Goal: Task Accomplishment & Management: Manage account settings

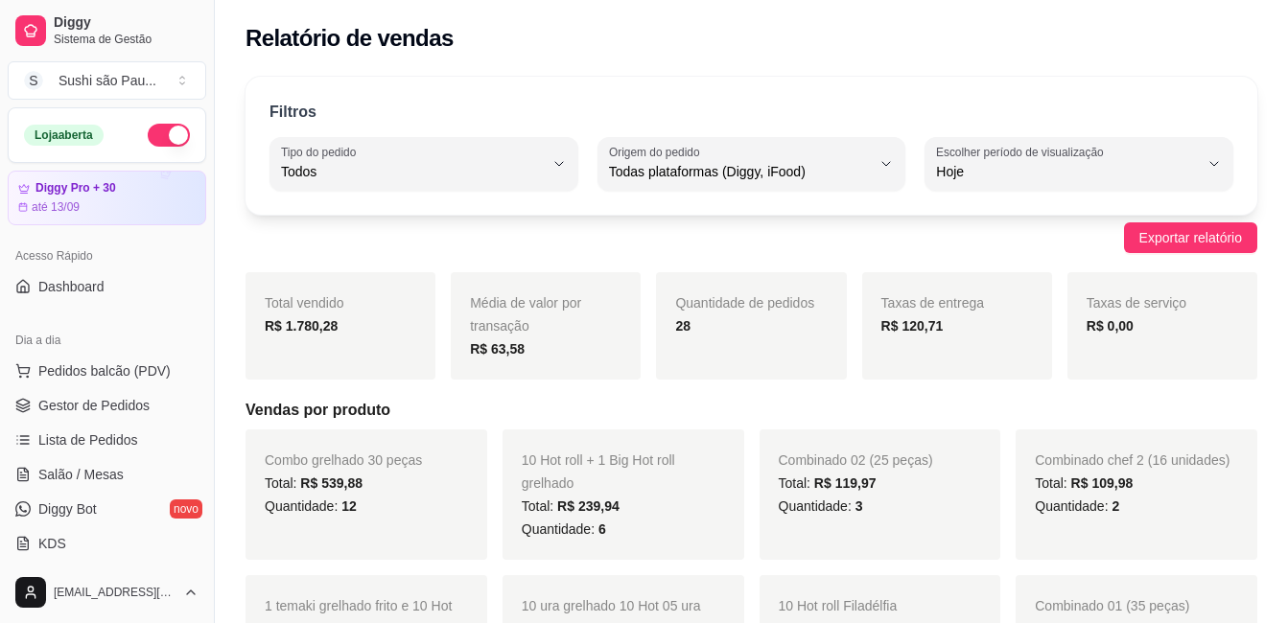
select select "ALL"
select select "0"
click at [67, 412] on span "Gestor de Pedidos" at bounding box center [93, 405] width 111 height 19
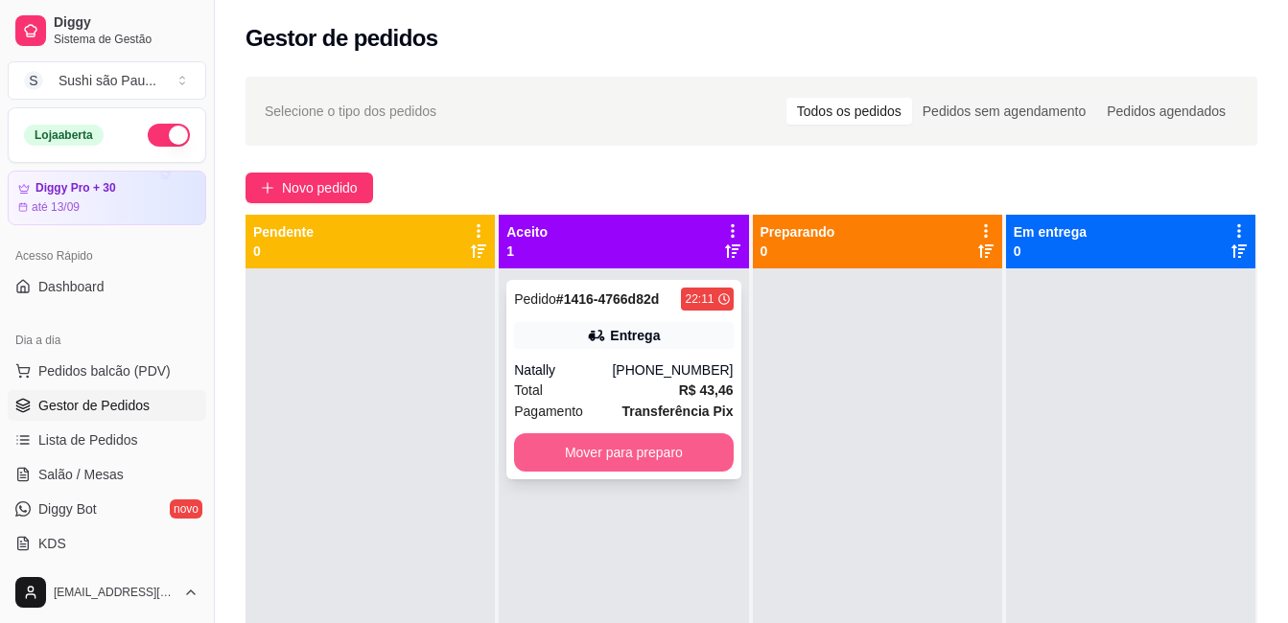
click at [639, 448] on button "Mover para preparo" at bounding box center [623, 452] width 219 height 38
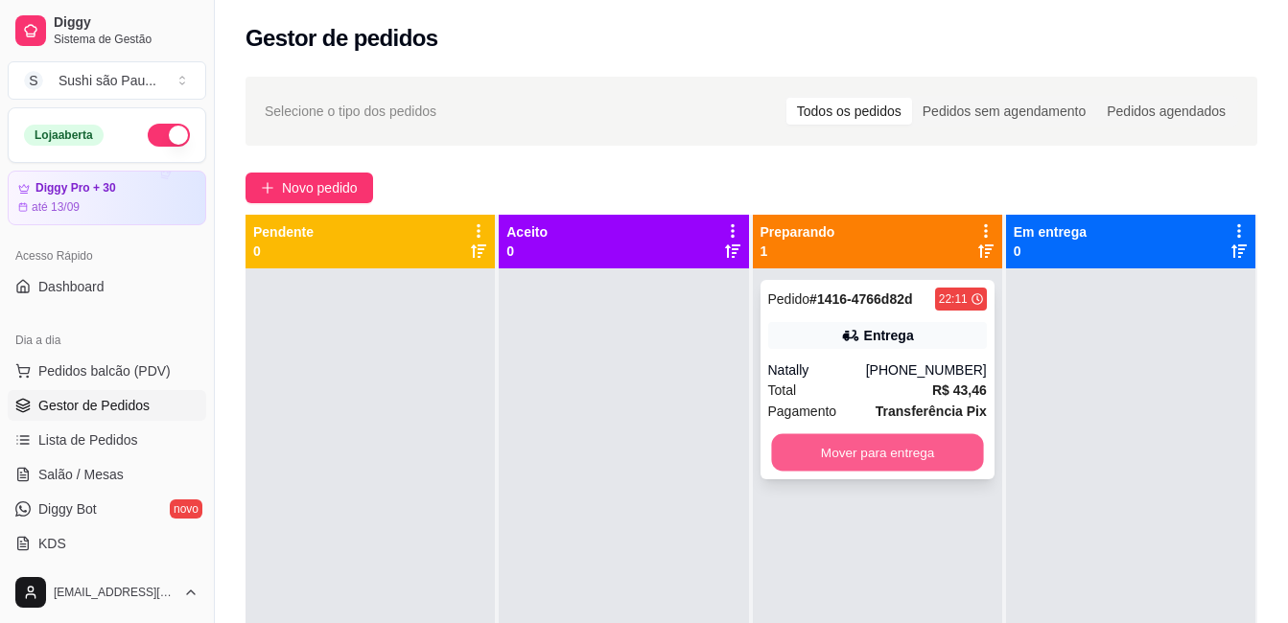
click at [932, 471] on button "Mover para entrega" at bounding box center [877, 452] width 212 height 37
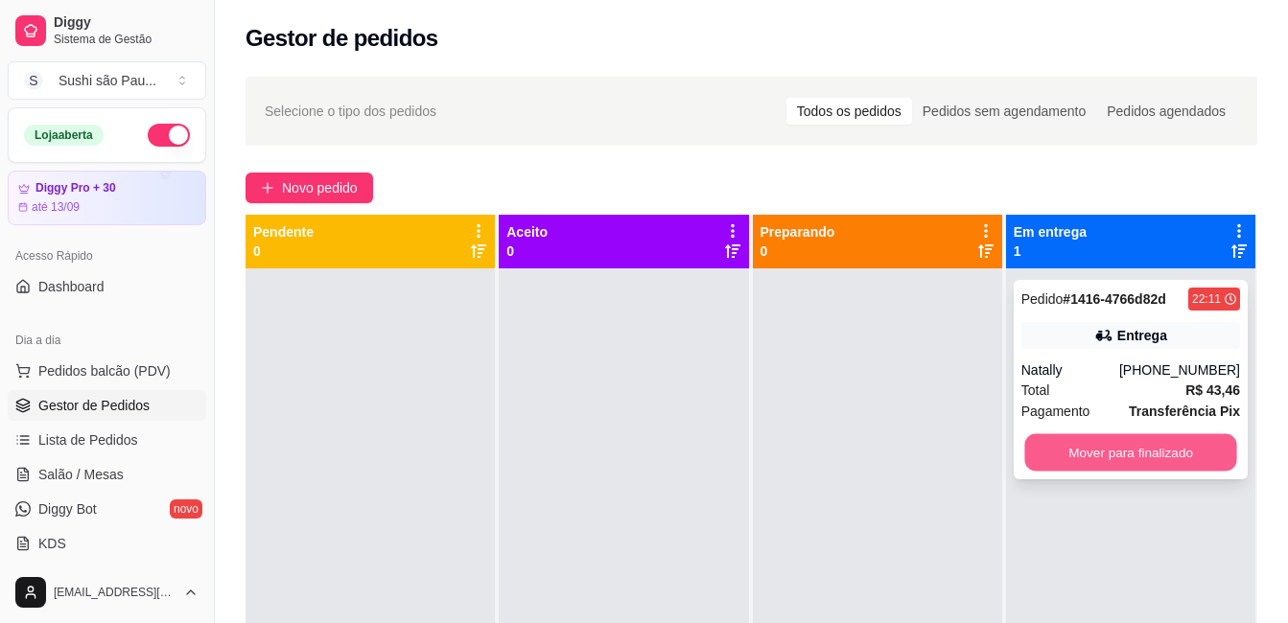
click at [1098, 462] on button "Mover para finalizado" at bounding box center [1130, 452] width 212 height 37
click at [875, 464] on div at bounding box center [877, 579] width 249 height 623
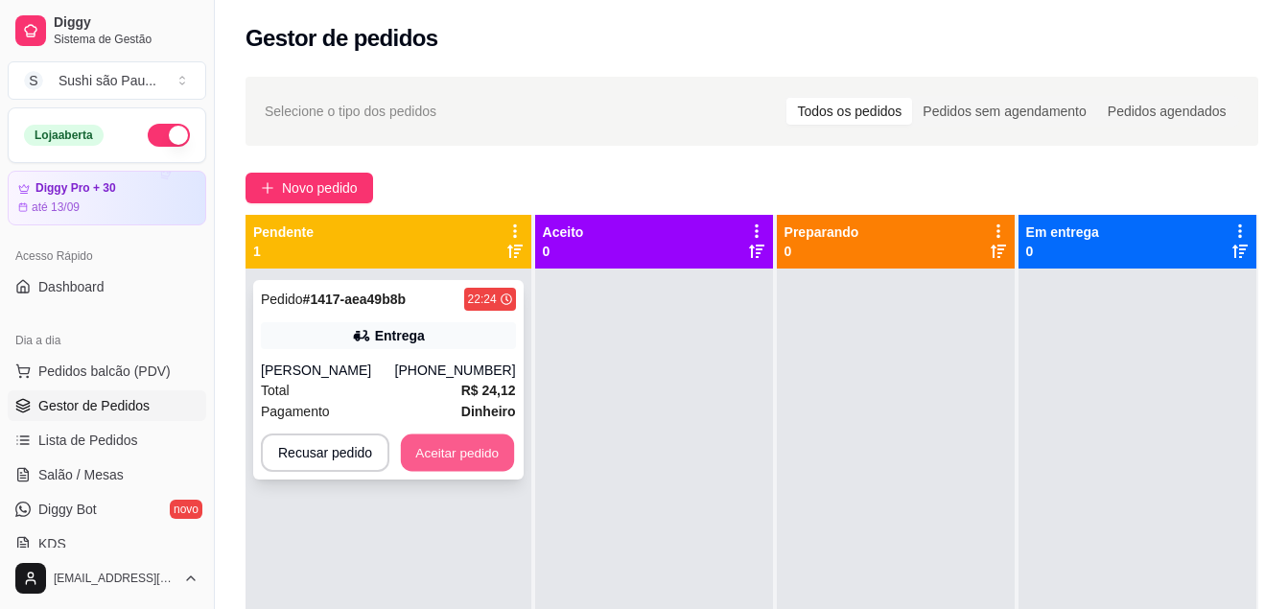
click at [437, 452] on button "Aceitar pedido" at bounding box center [457, 452] width 113 height 37
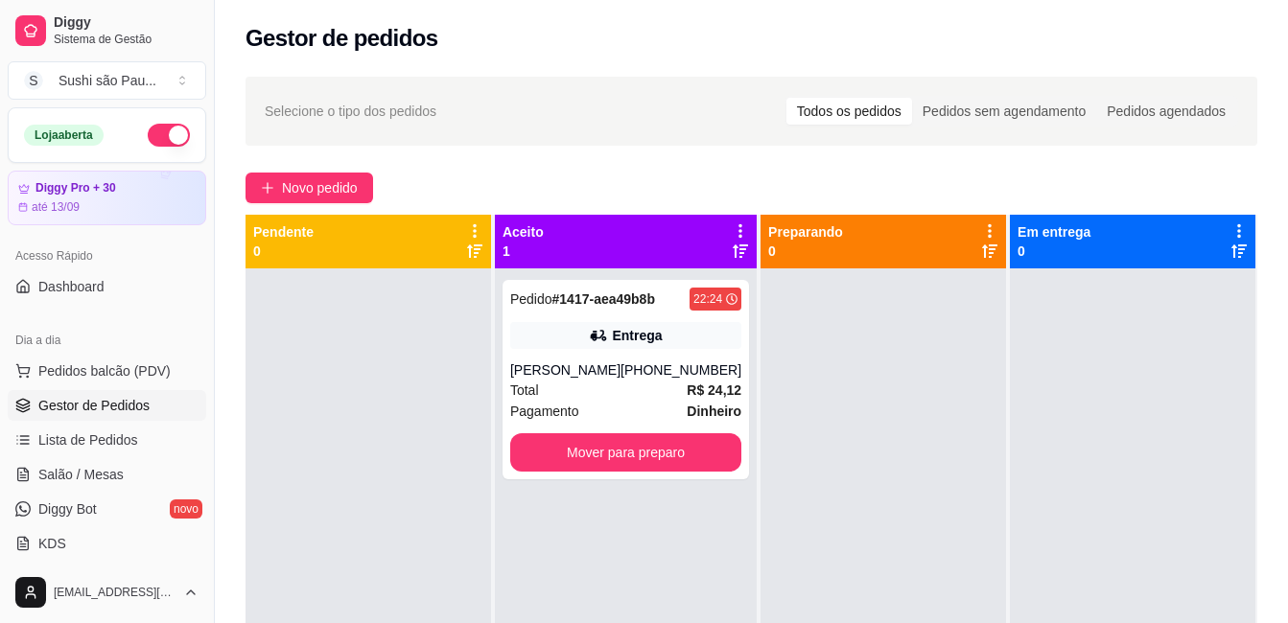
click at [657, 378] on div "[PHONE_NUMBER]" at bounding box center [680, 369] width 121 height 19
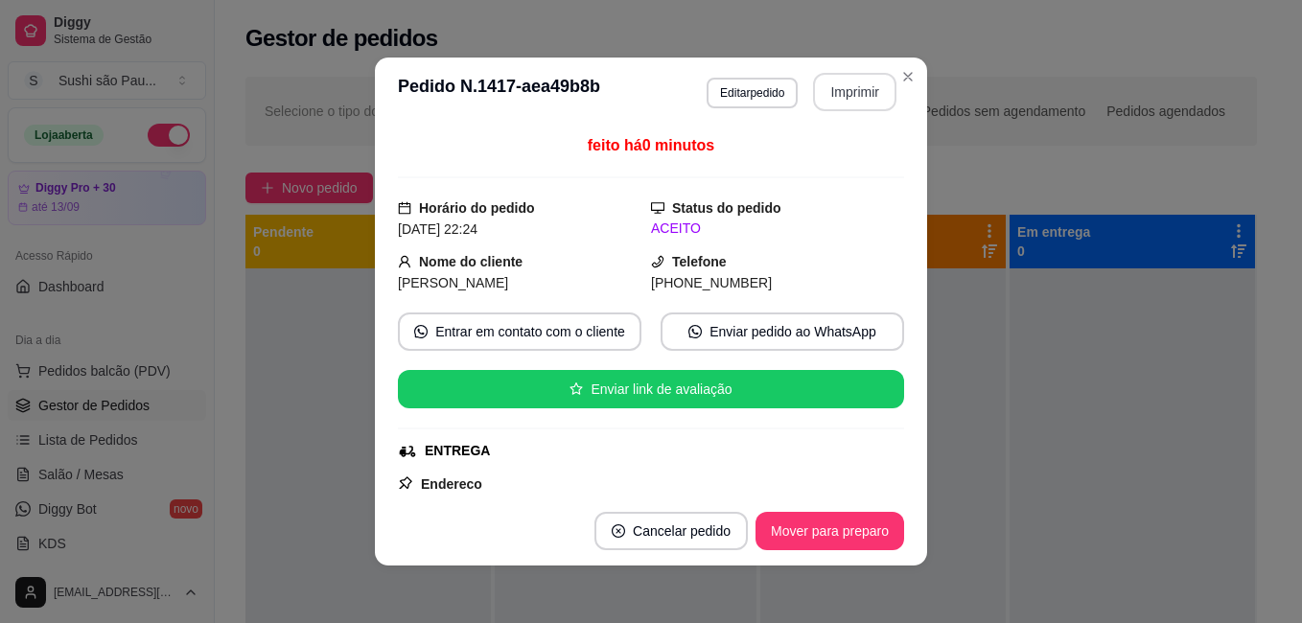
click at [842, 87] on button "Imprimir" at bounding box center [854, 92] width 83 height 38
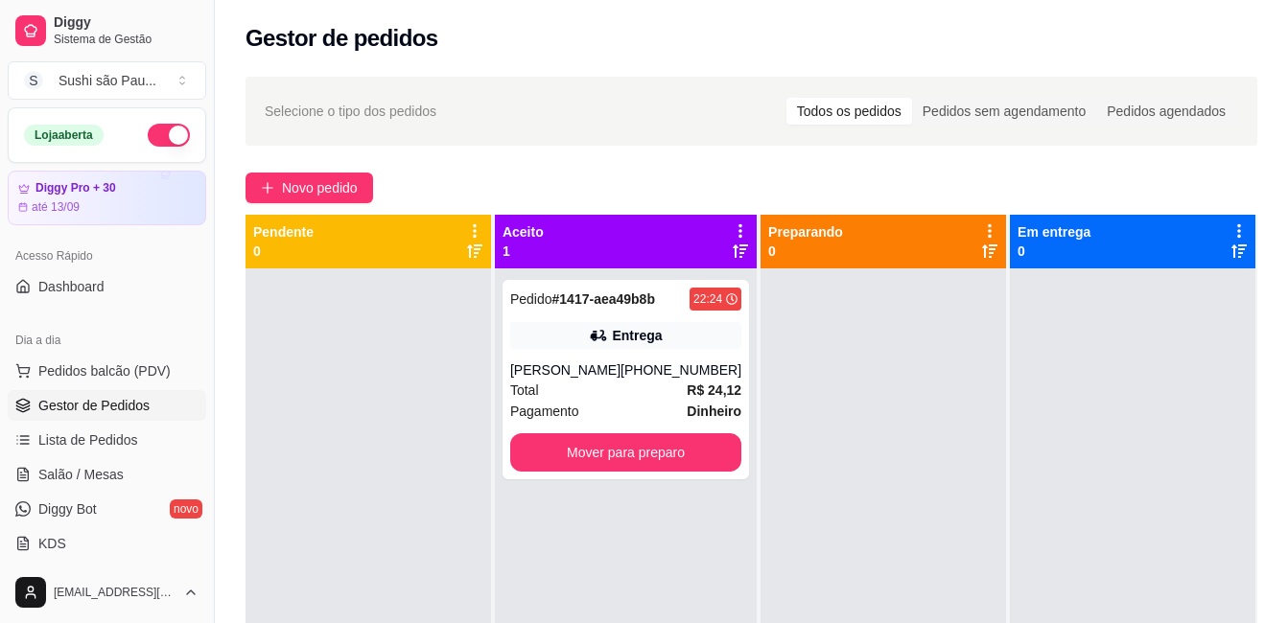
click at [310, 361] on div at bounding box center [367, 579] width 245 height 623
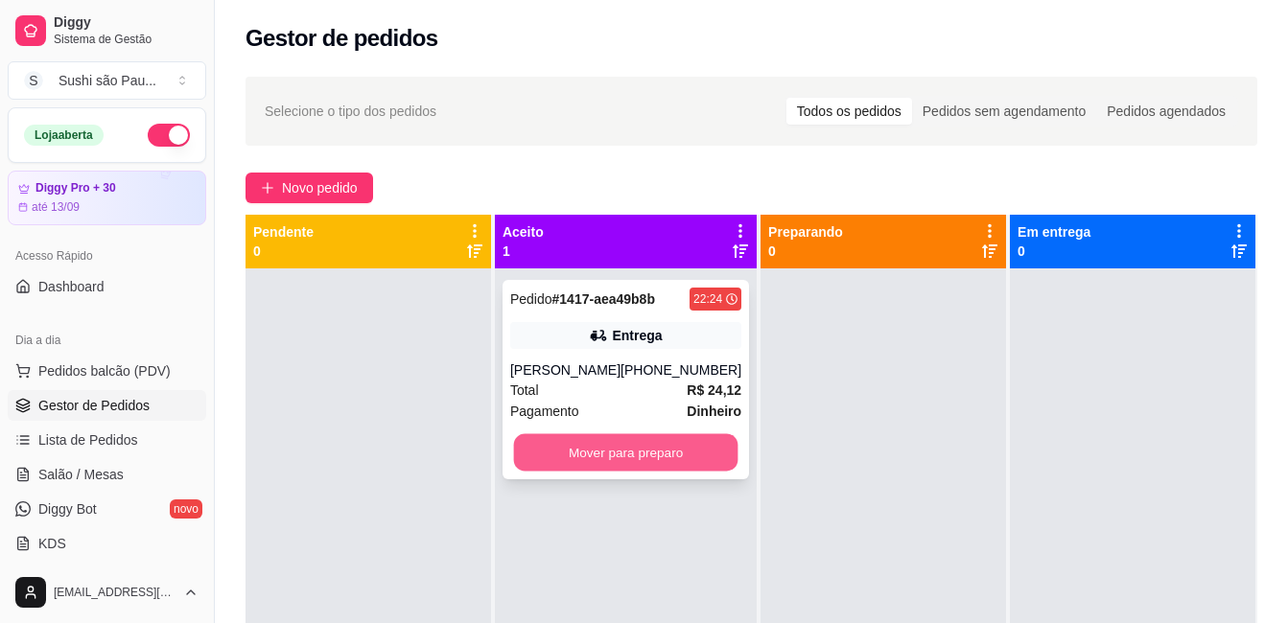
click at [630, 452] on button "Mover para preparo" at bounding box center [626, 452] width 224 height 37
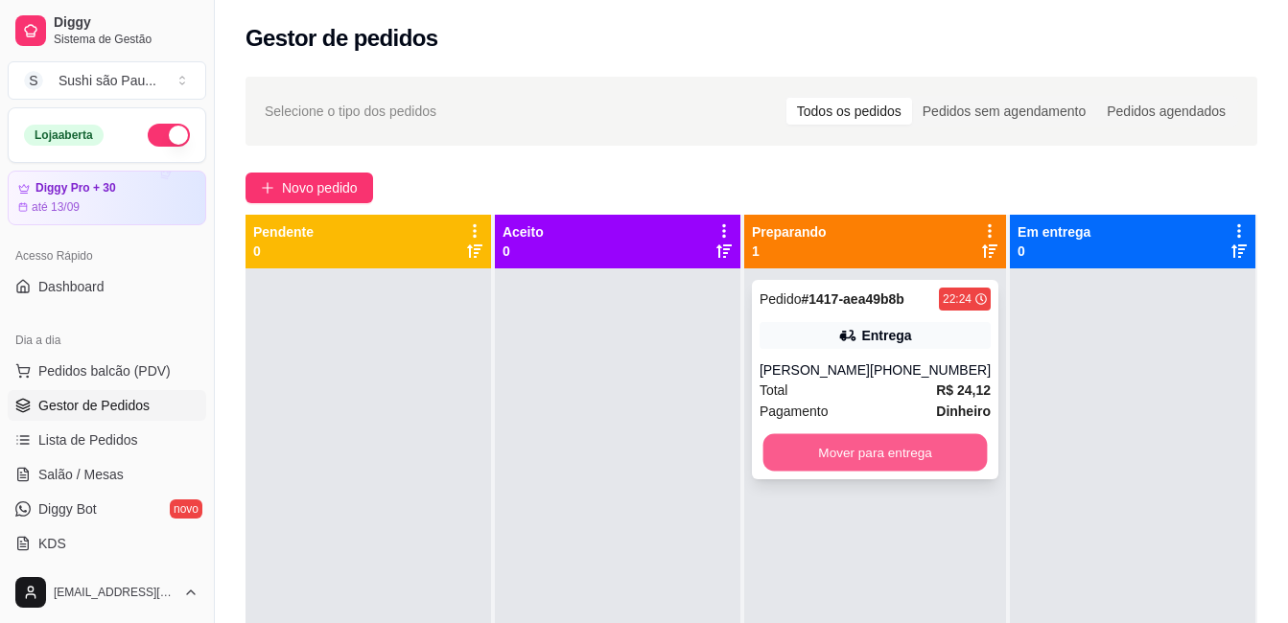
click at [915, 444] on button "Mover para entrega" at bounding box center [874, 452] width 224 height 37
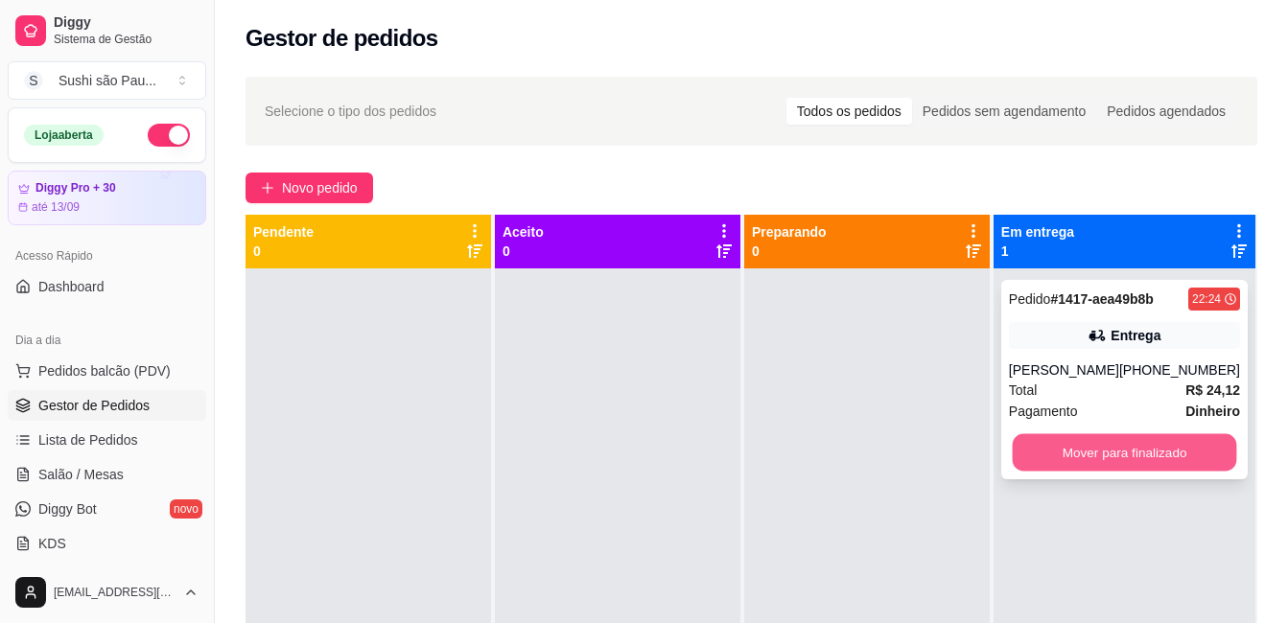
click at [1113, 444] on button "Mover para finalizado" at bounding box center [1123, 452] width 224 height 37
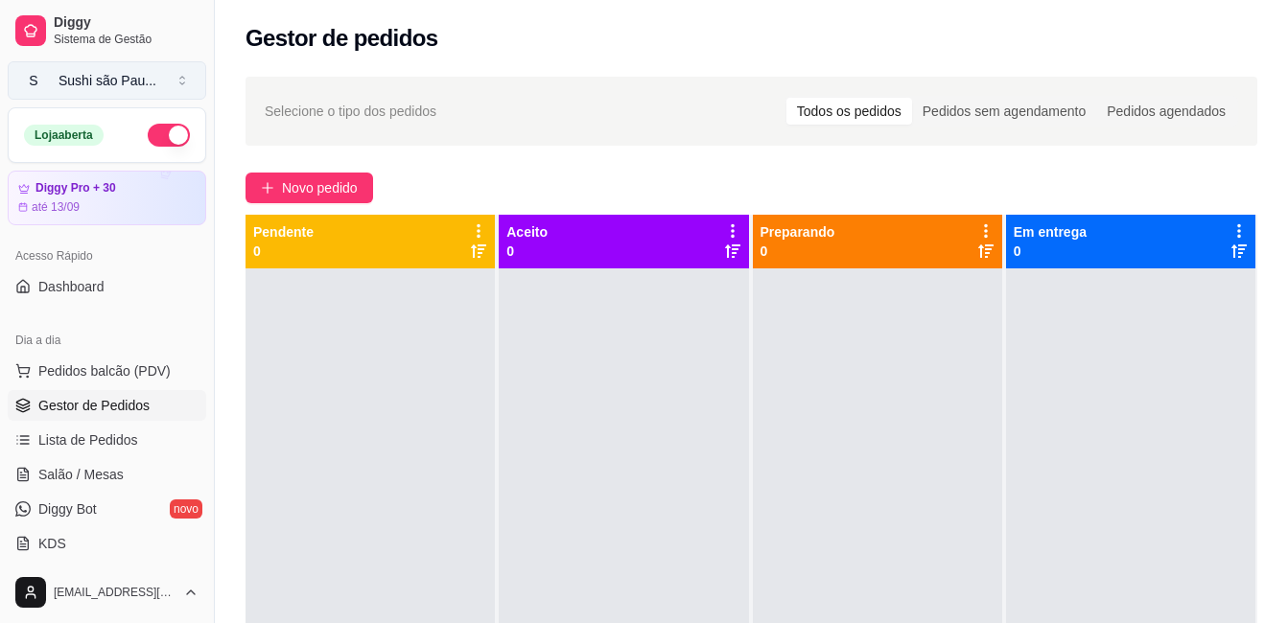
click at [119, 82] on div "Sushi são Pau ..." at bounding box center [107, 80] width 98 height 19
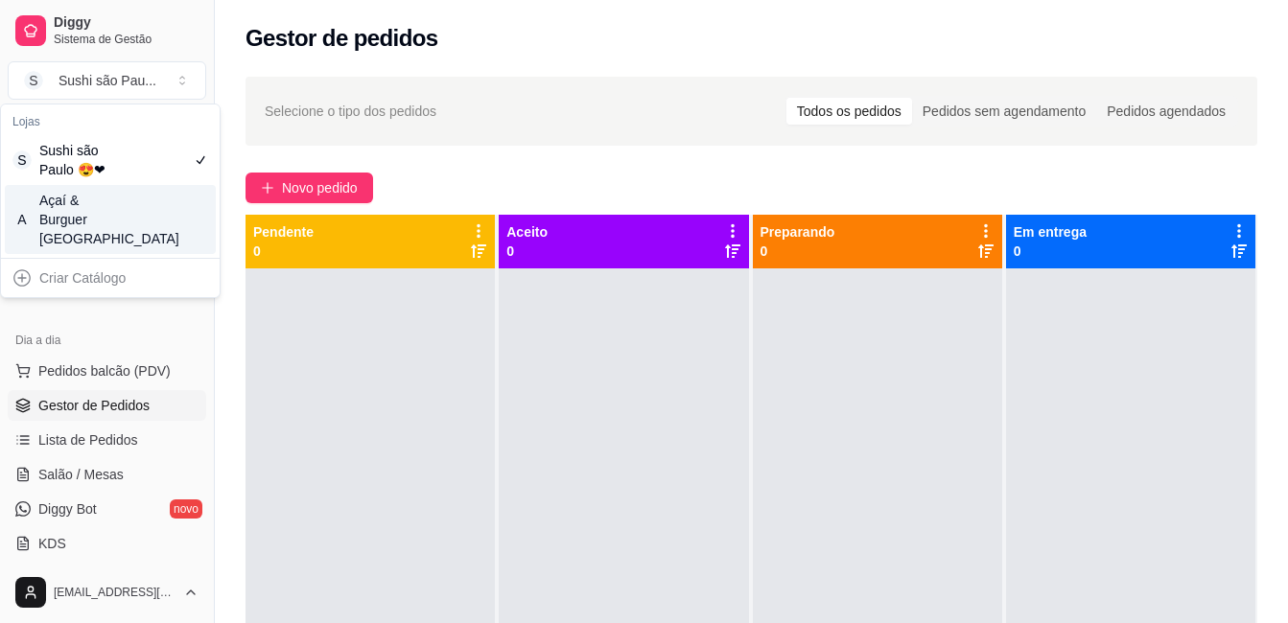
click at [130, 208] on div "A Açaí & Burguer [GEOGRAPHIC_DATA]" at bounding box center [110, 219] width 211 height 69
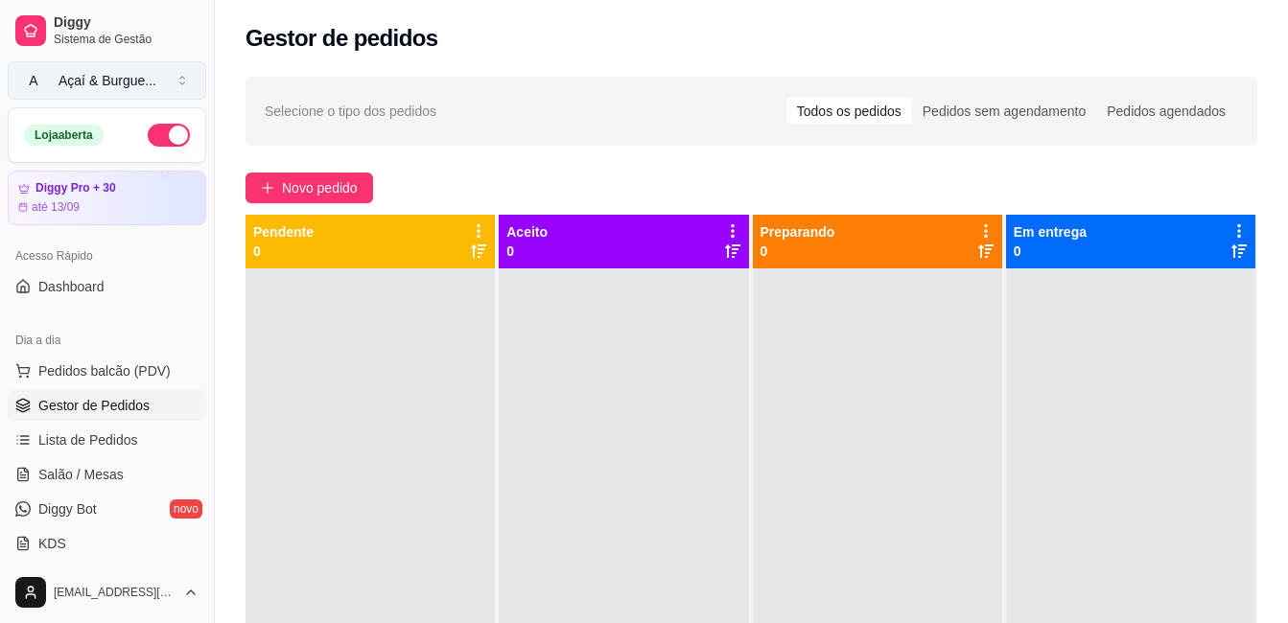
click at [141, 71] on div "Açaí & Burgue ..." at bounding box center [107, 80] width 98 height 19
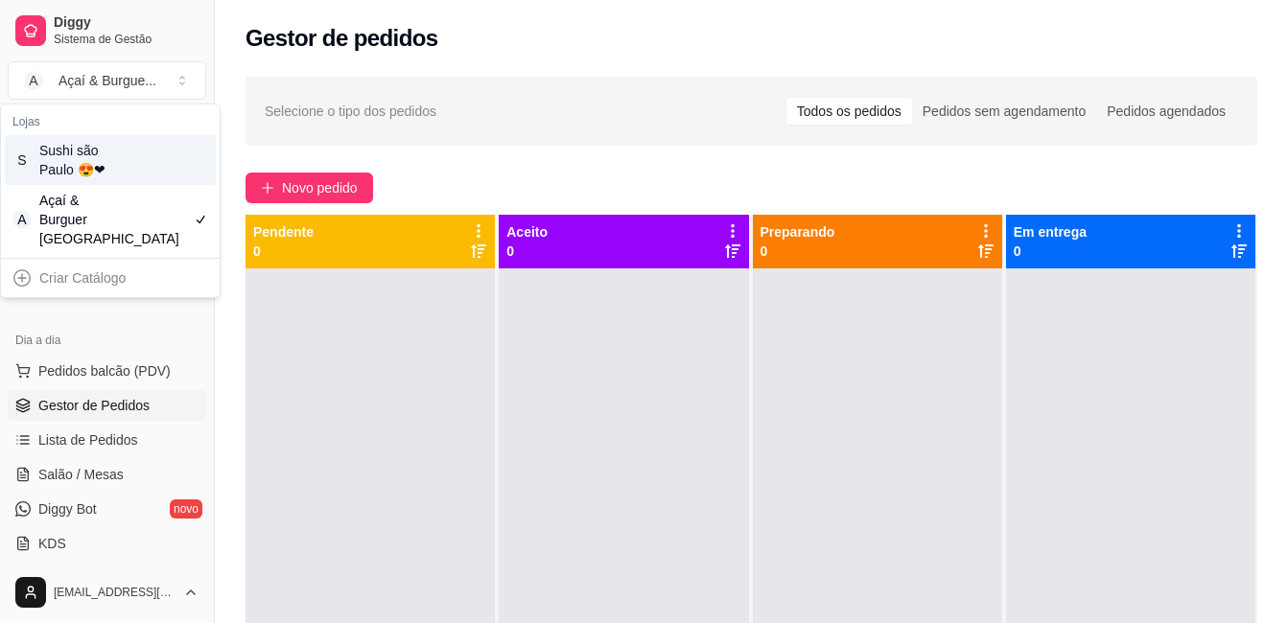
click at [157, 149] on div "S Sushi são Paulo 😍❤" at bounding box center [110, 160] width 211 height 50
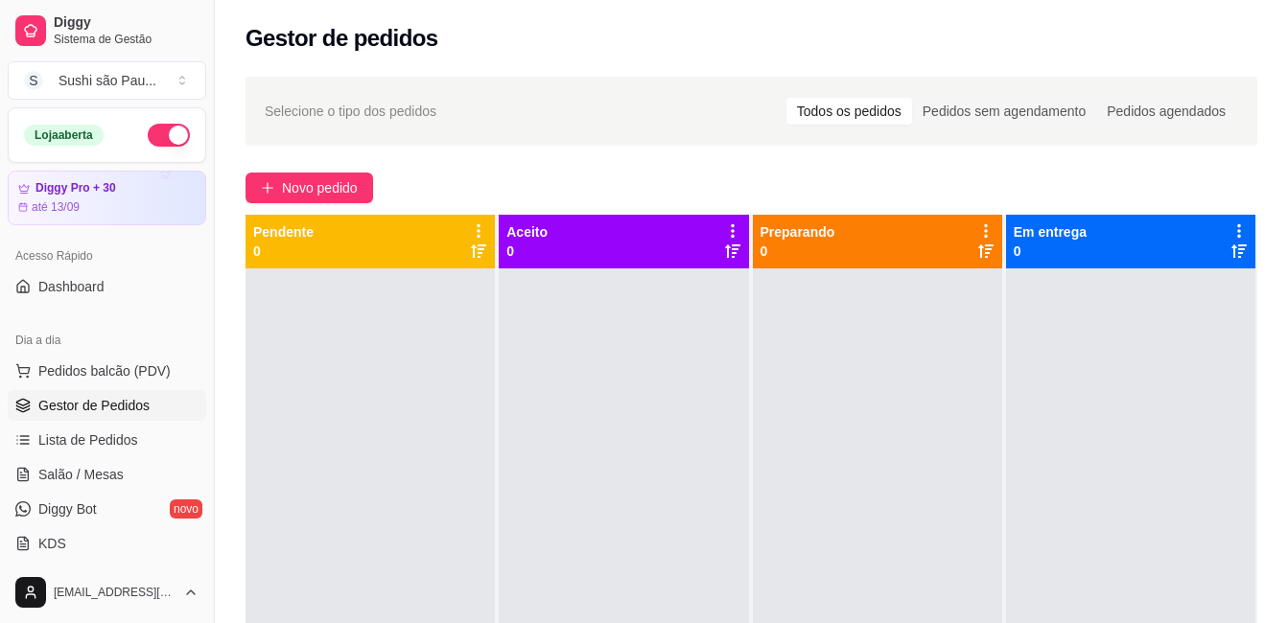
click at [414, 383] on div at bounding box center [369, 579] width 249 height 623
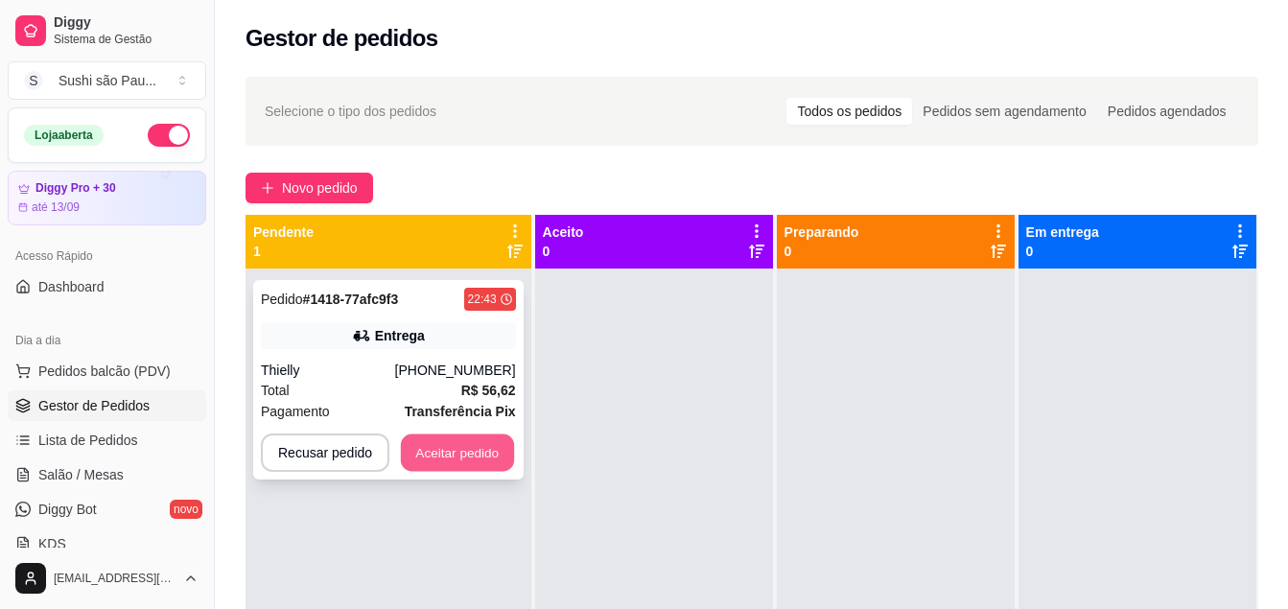
click at [476, 450] on button "Aceitar pedido" at bounding box center [457, 452] width 113 height 37
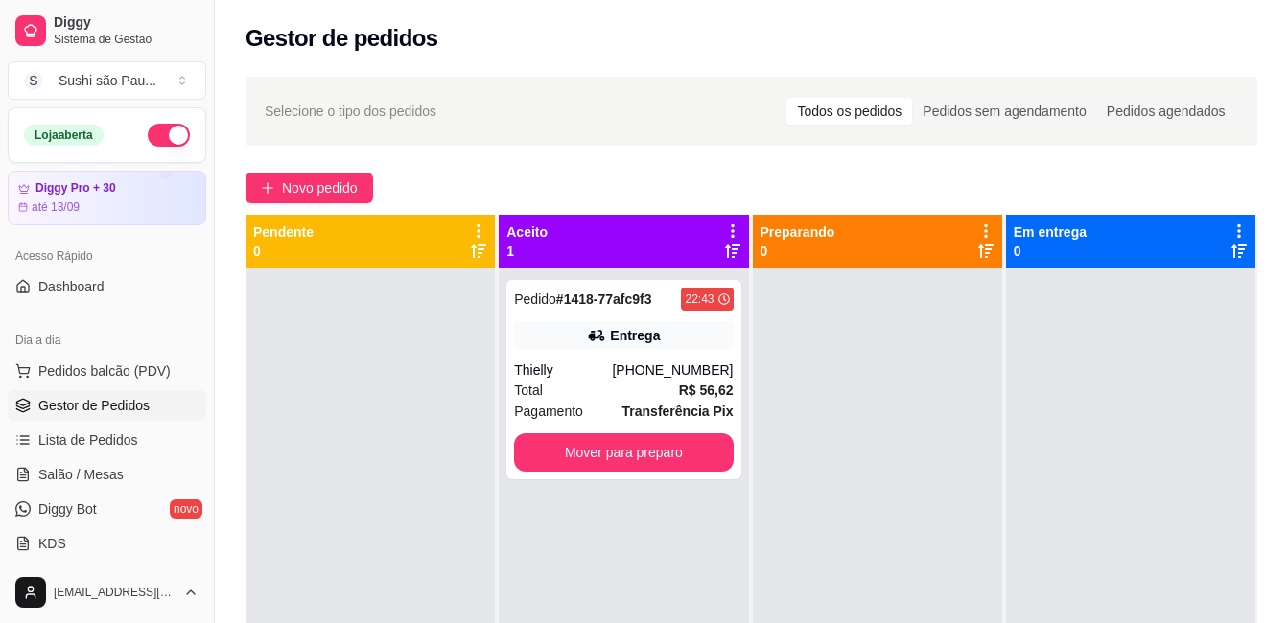
click at [573, 368] on div "Thielly" at bounding box center [563, 369] width 98 height 19
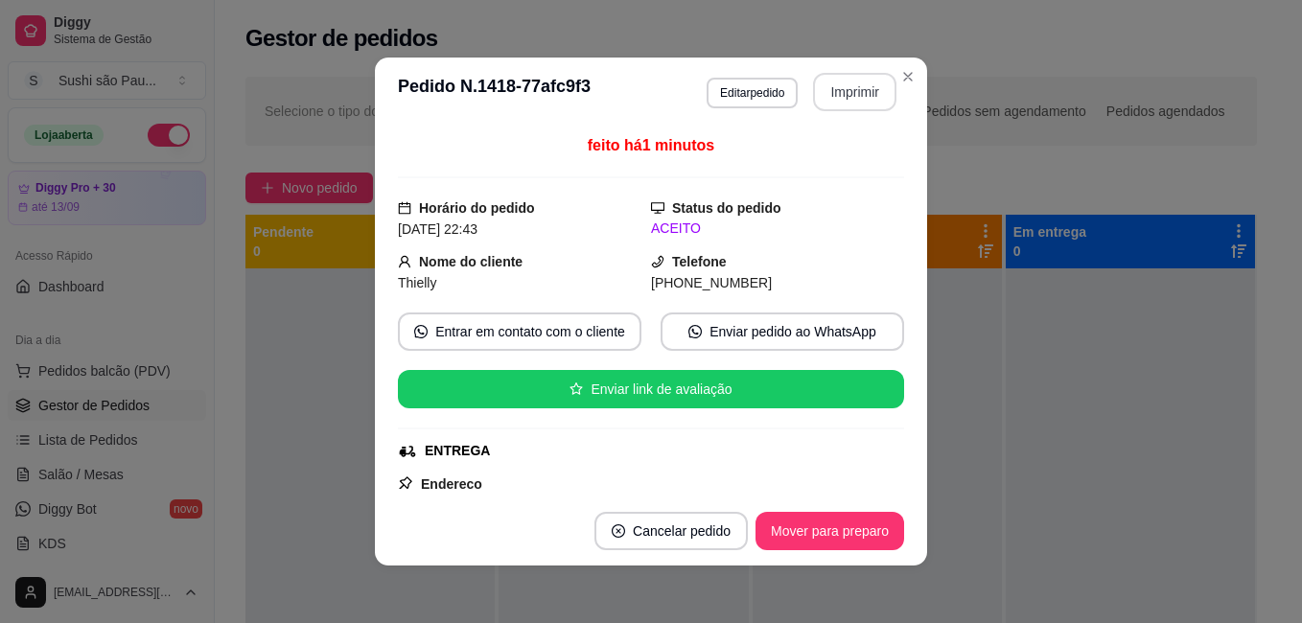
click at [842, 91] on button "Imprimir" at bounding box center [854, 92] width 83 height 38
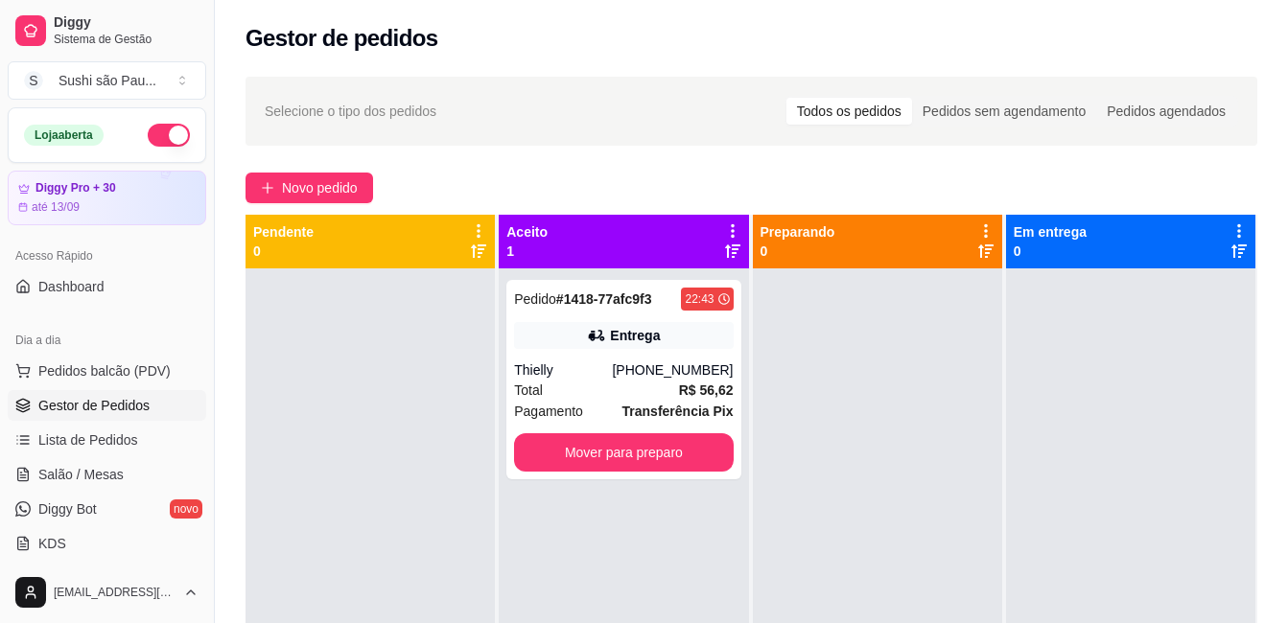
click at [366, 433] on div at bounding box center [369, 579] width 249 height 623
click at [682, 447] on button "Mover para preparo" at bounding box center [623, 452] width 219 height 38
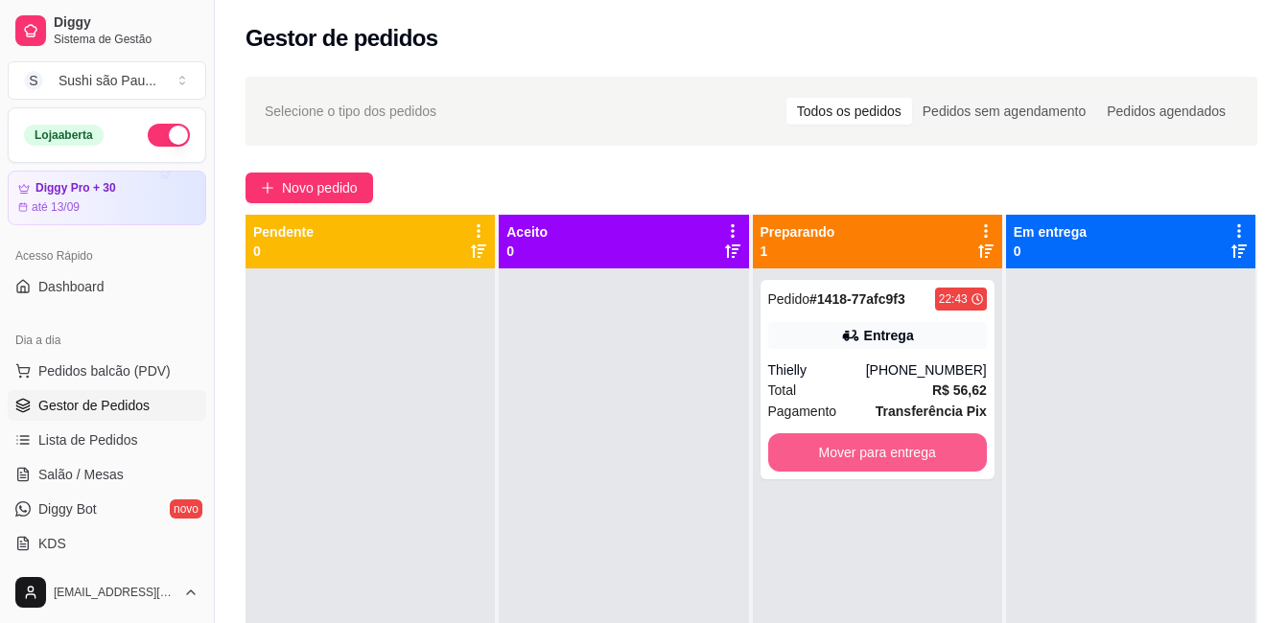
click at [906, 455] on button "Mover para entrega" at bounding box center [877, 452] width 219 height 38
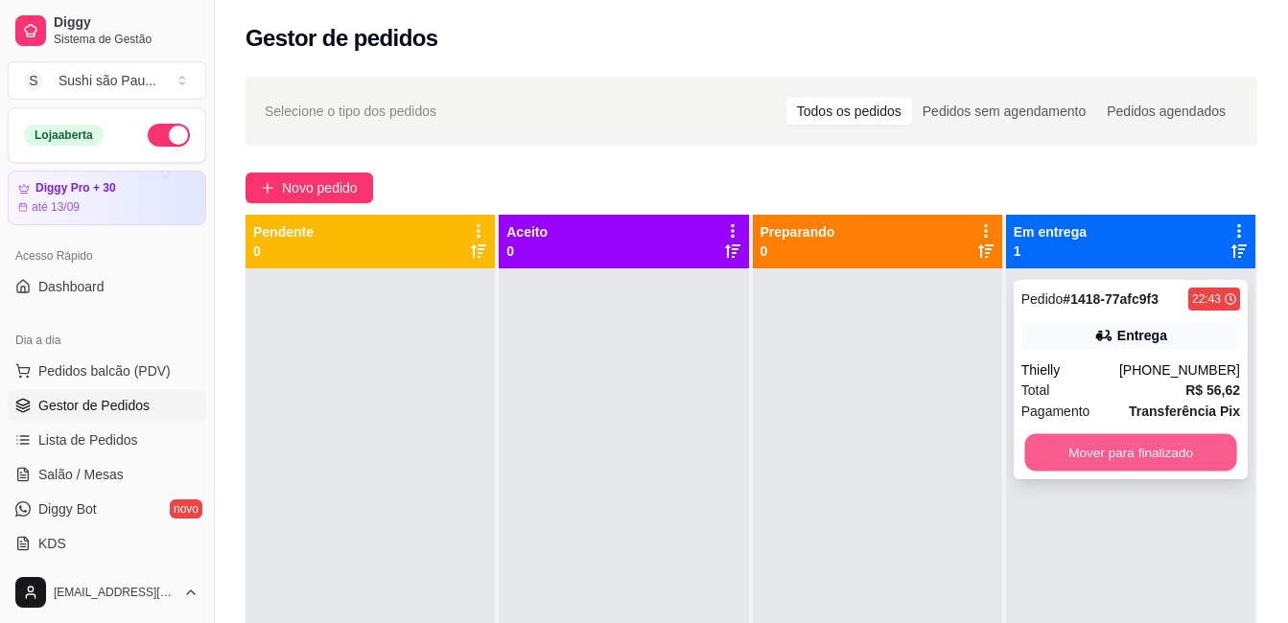
click at [1101, 442] on button "Mover para finalizado" at bounding box center [1130, 452] width 212 height 37
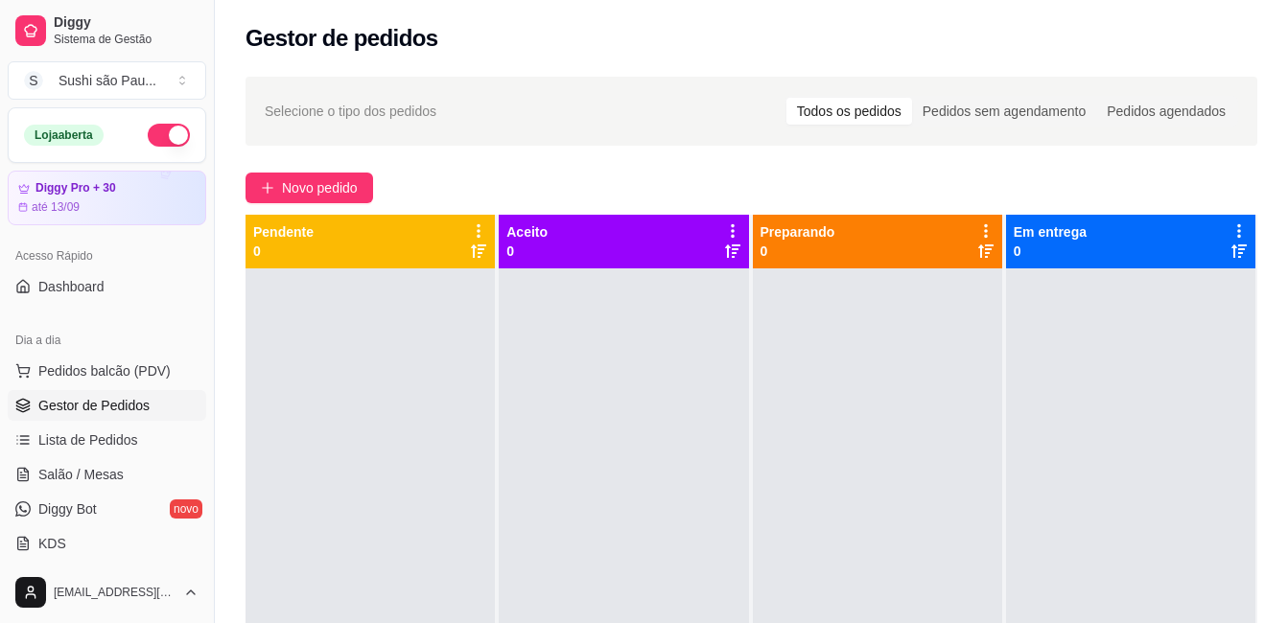
drag, startPoint x: 937, startPoint y: 444, endPoint x: 878, endPoint y: 467, distance: 62.8
click at [924, 449] on div at bounding box center [877, 579] width 249 height 623
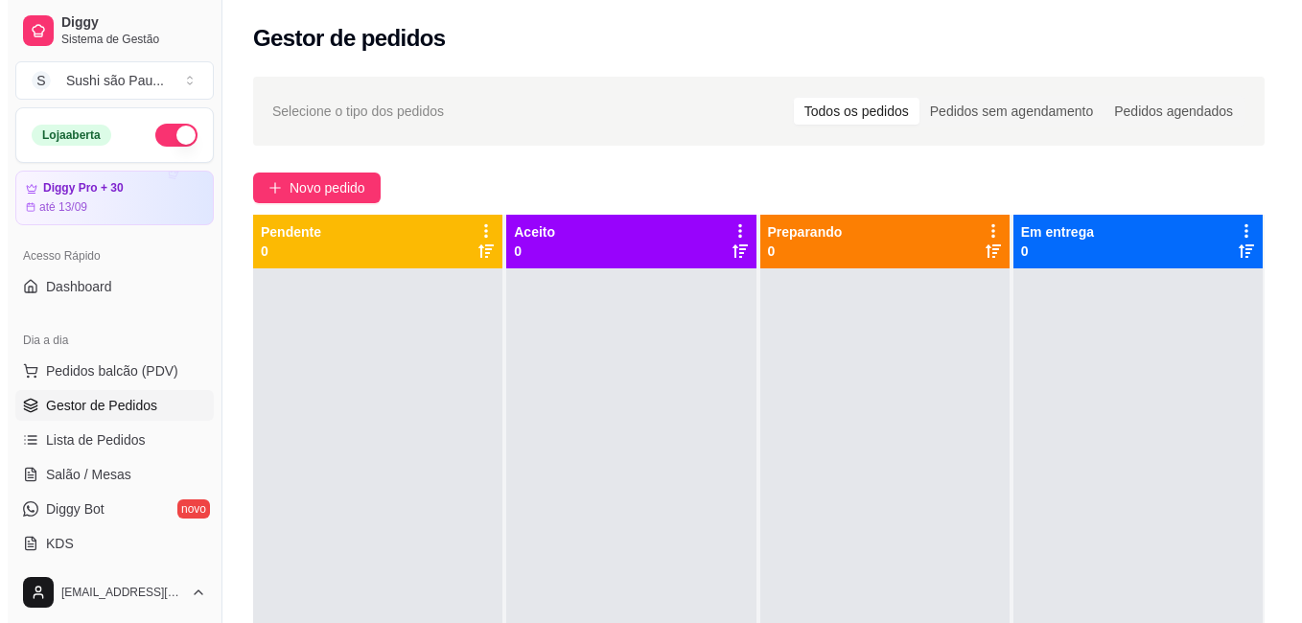
scroll to position [575, 0]
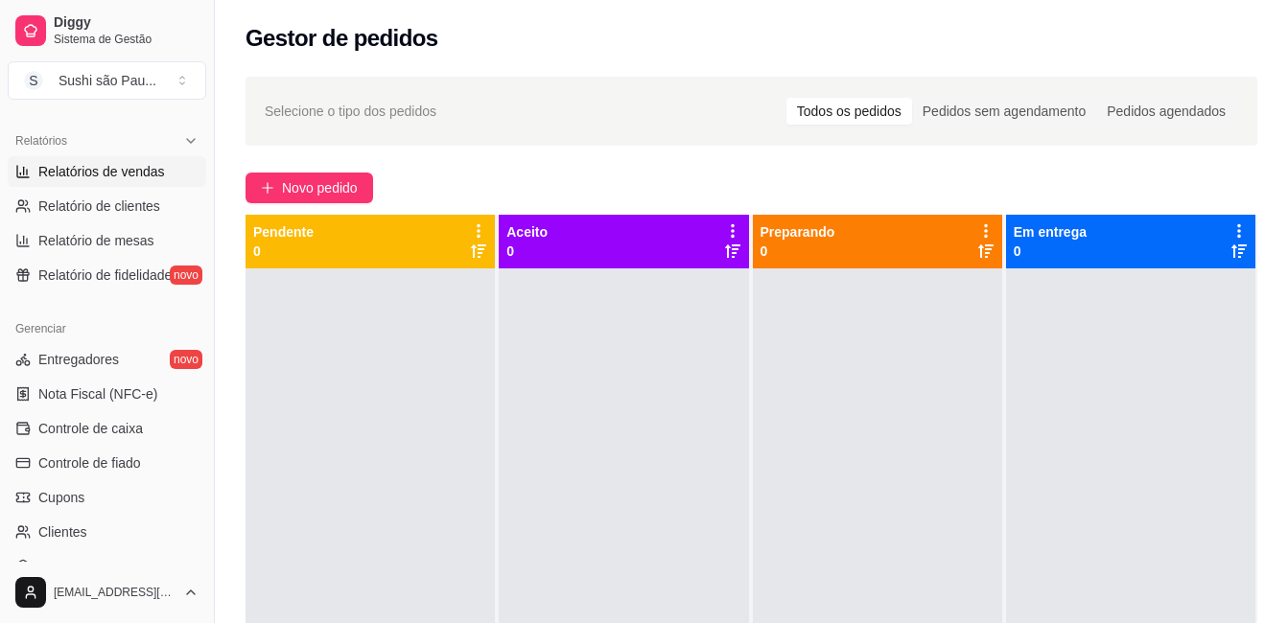
click at [125, 178] on span "Relatórios de vendas" at bounding box center [101, 171] width 127 height 19
select select "ALL"
select select "0"
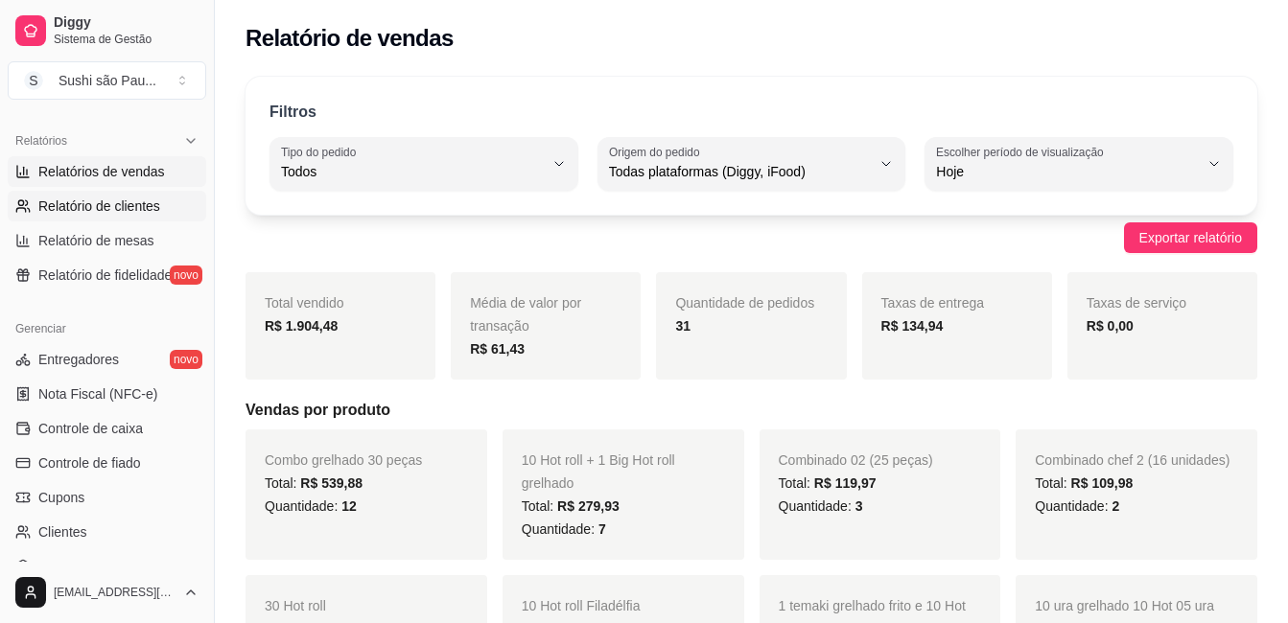
click at [55, 205] on span "Relatório de clientes" at bounding box center [99, 206] width 122 height 19
select select "30"
select select "HIGHEST_TOTAL_SPENT_WITH_ORDERS"
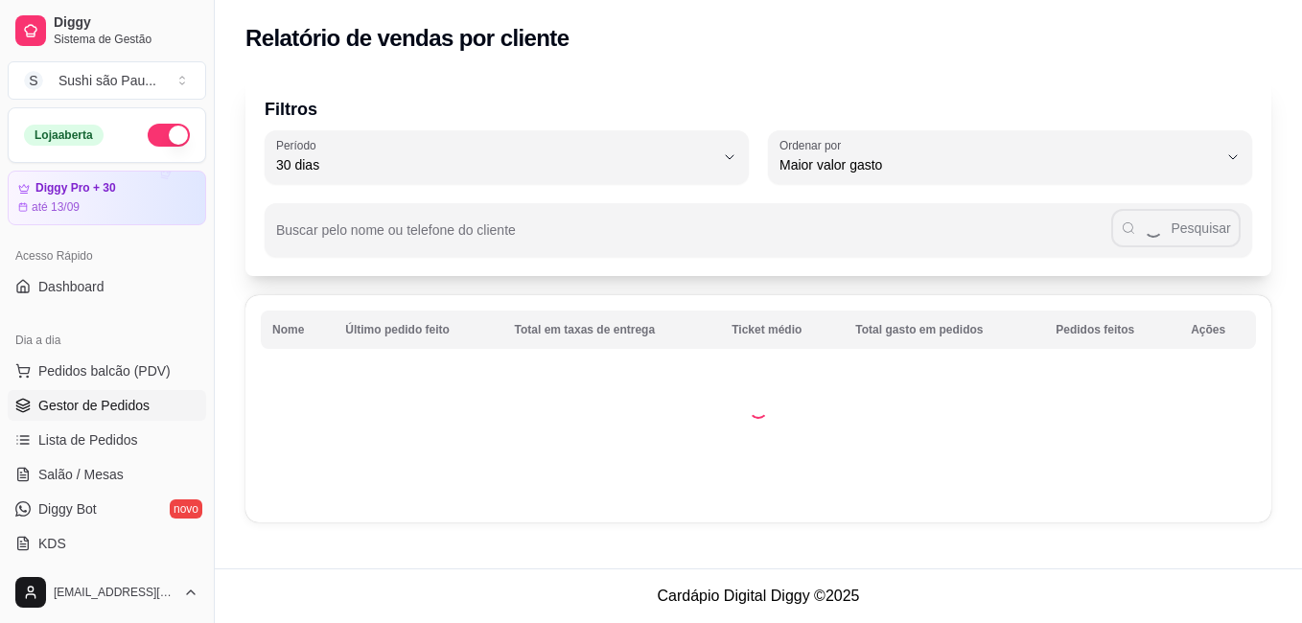
click at [69, 402] on span "Gestor de Pedidos" at bounding box center [93, 405] width 111 height 19
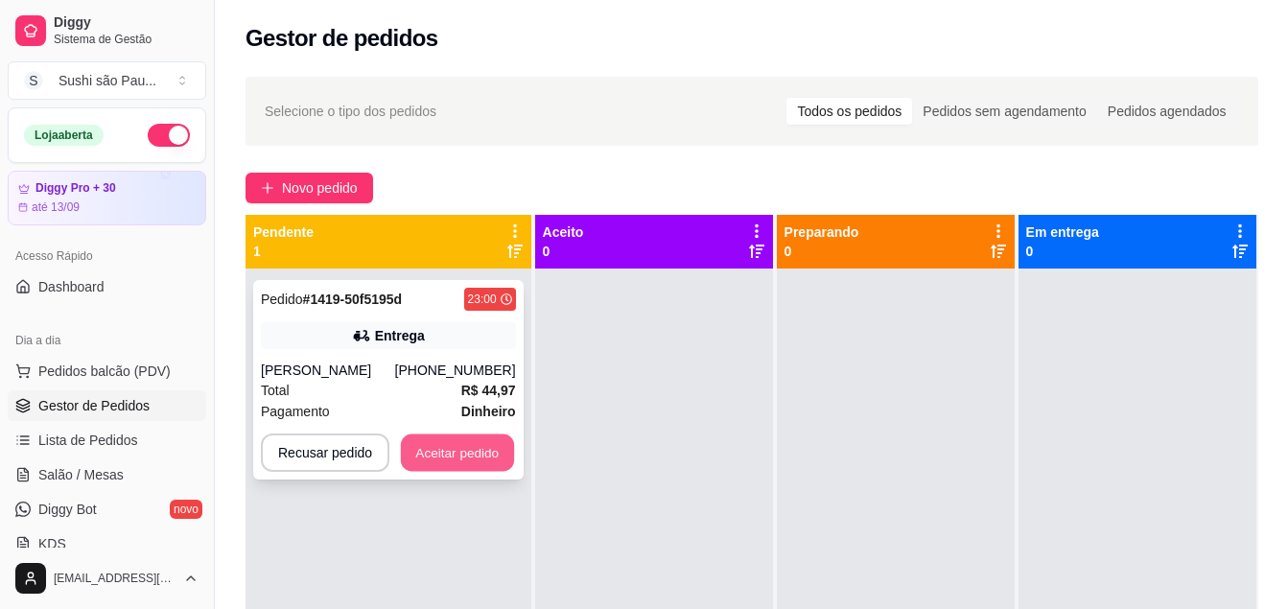
click at [458, 454] on button "Aceitar pedido" at bounding box center [457, 452] width 113 height 37
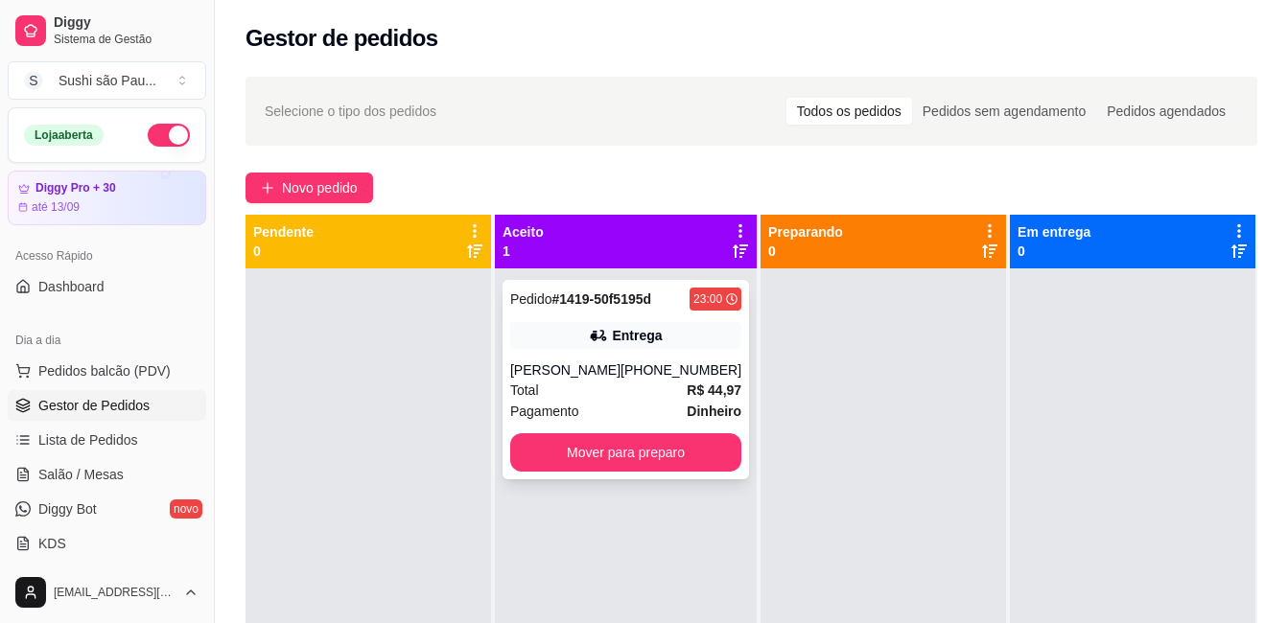
click at [628, 354] on div "Pedido # 1419-50f5195d 23:00 Entrega [PERSON_NAME] [PHONE_NUMBER] Total R$ 44,9…" at bounding box center [625, 379] width 246 height 199
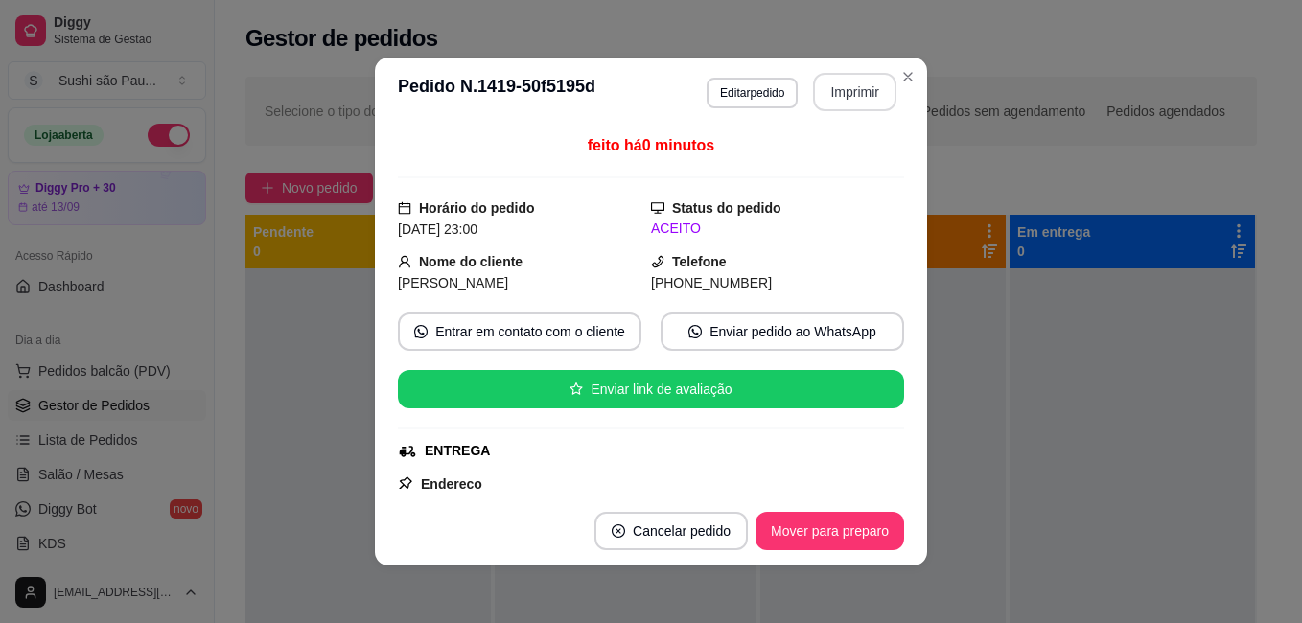
click at [845, 85] on button "Imprimir" at bounding box center [854, 92] width 83 height 38
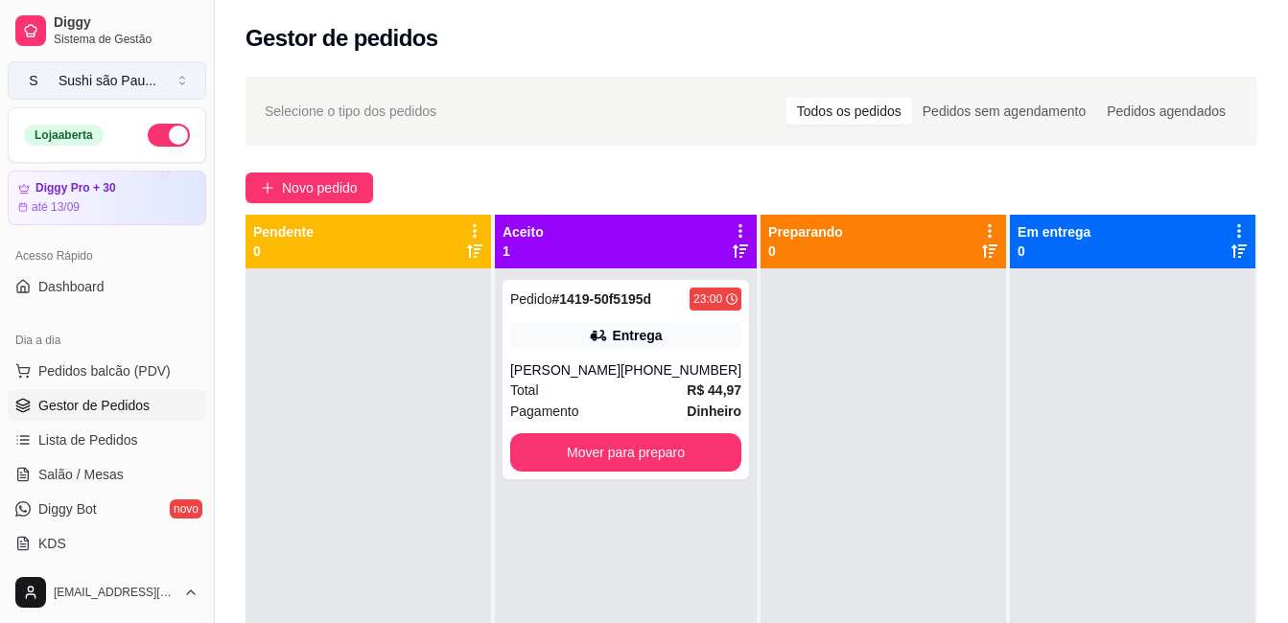
click at [146, 75] on div "Sushi são Pau ..." at bounding box center [107, 80] width 98 height 19
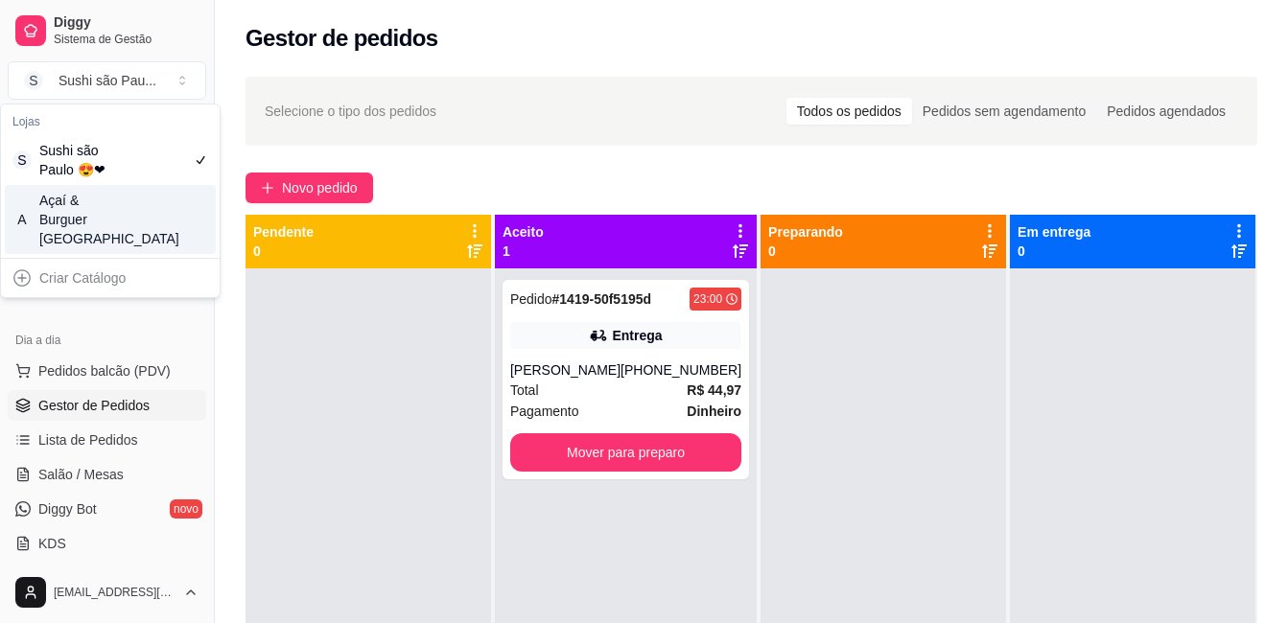
click at [112, 219] on div "Açaí & Burguer [GEOGRAPHIC_DATA]" at bounding box center [82, 220] width 86 height 58
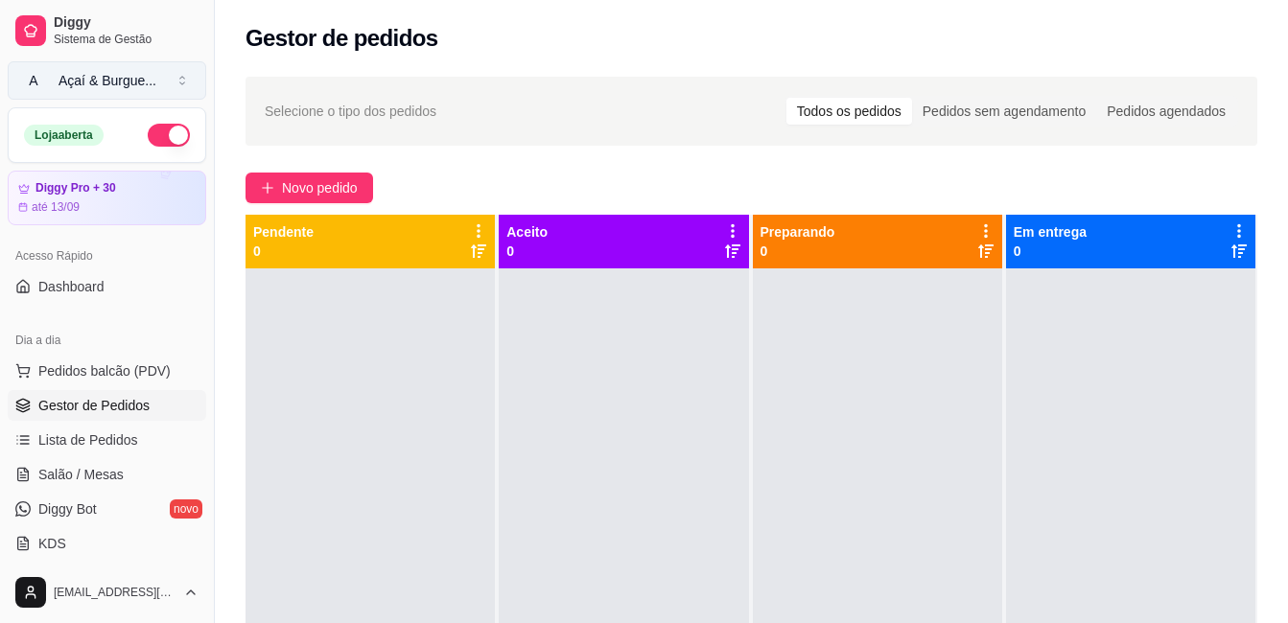
click at [140, 81] on div "Açaí & Burgue ..." at bounding box center [107, 80] width 98 height 19
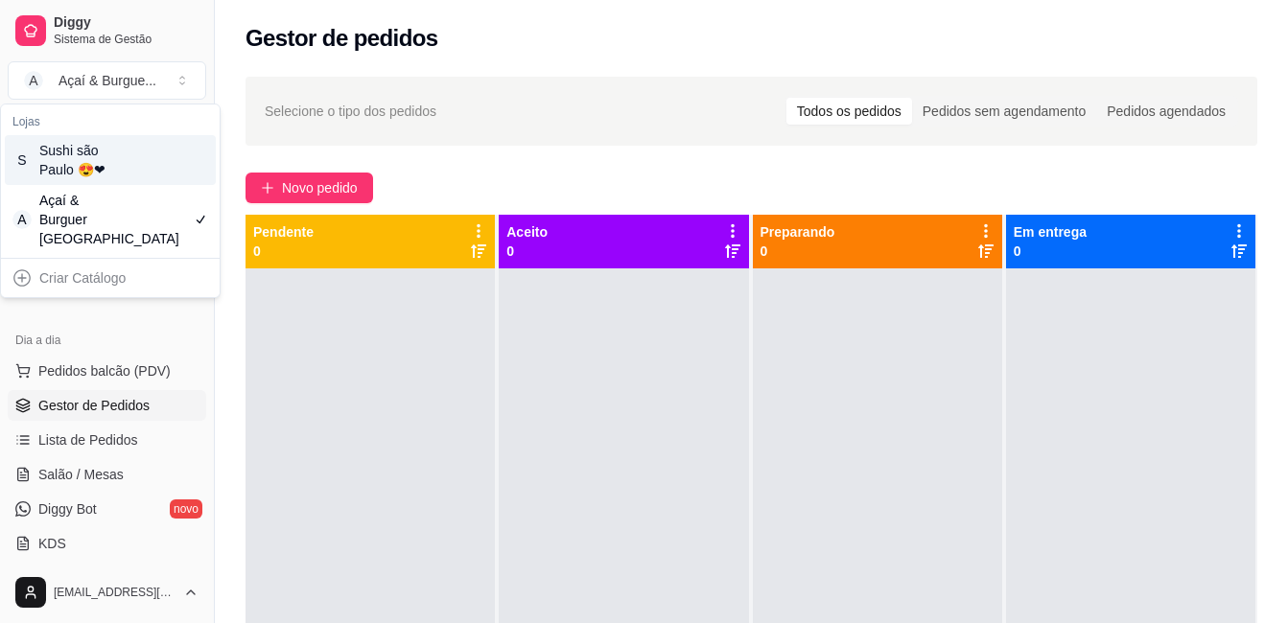
click at [142, 152] on div "S Sushi são Paulo 😍❤" at bounding box center [110, 160] width 211 height 50
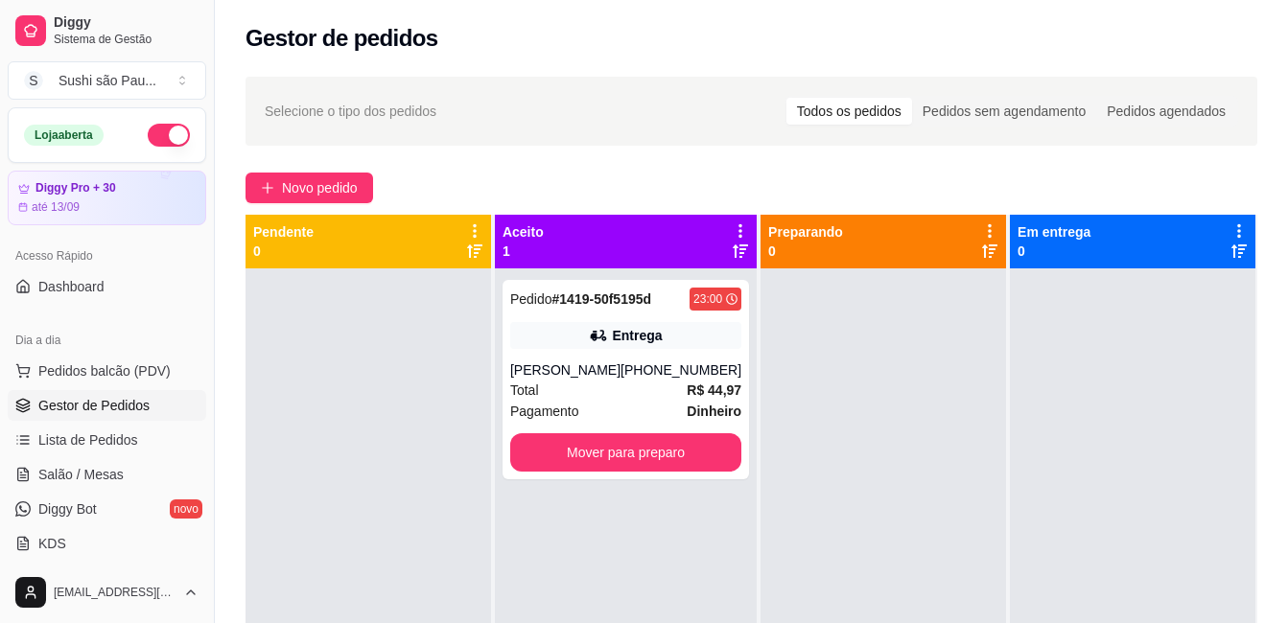
click at [297, 368] on div at bounding box center [367, 579] width 245 height 623
click at [627, 472] on div "Pedido # 1419-50f5195d 23:00 Entrega [PERSON_NAME] [PHONE_NUMBER] Total R$ 44,9…" at bounding box center [625, 379] width 246 height 199
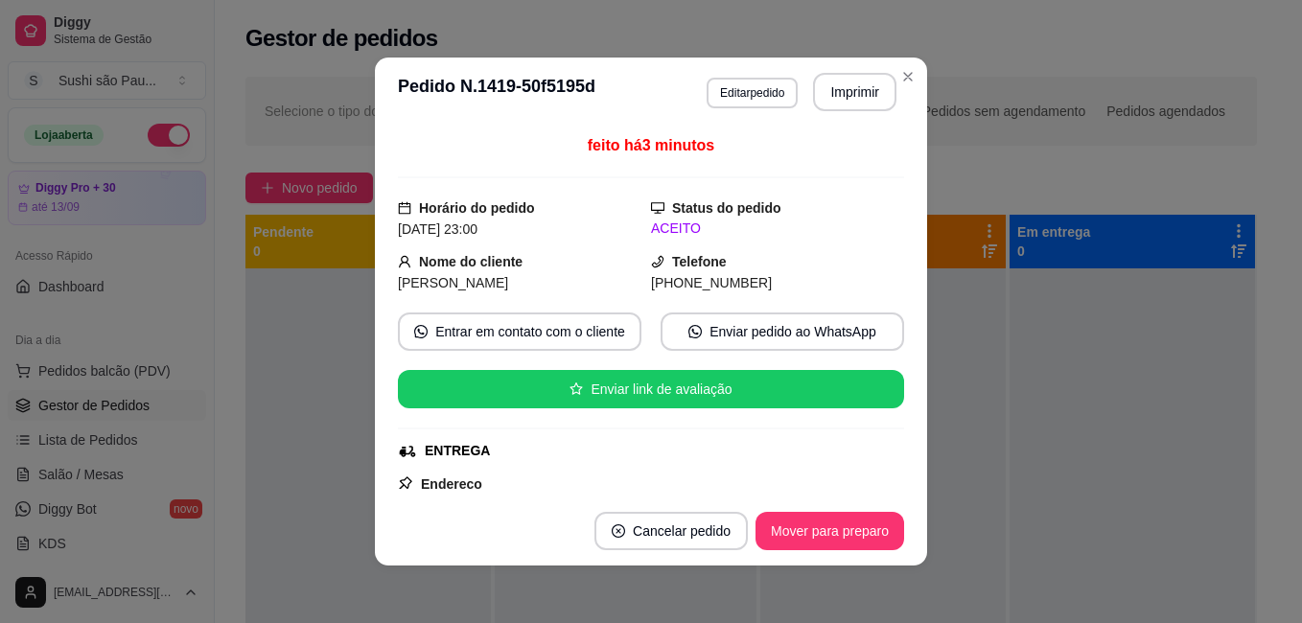
click at [810, 465] on div "feito há 3 minutos Horário do pedido [DATE] 23:00 Status do pedido ACEITO Nome …" at bounding box center [651, 311] width 506 height 355
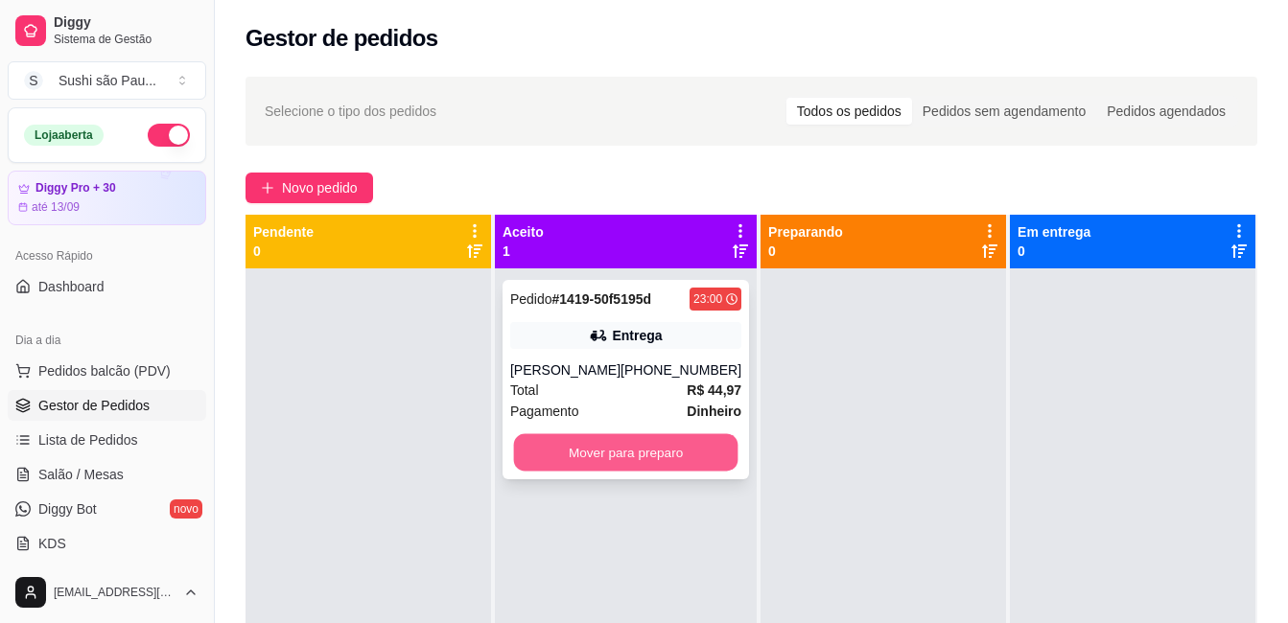
click at [654, 437] on button "Mover para preparo" at bounding box center [626, 452] width 224 height 37
click at [911, 451] on div at bounding box center [882, 579] width 245 height 623
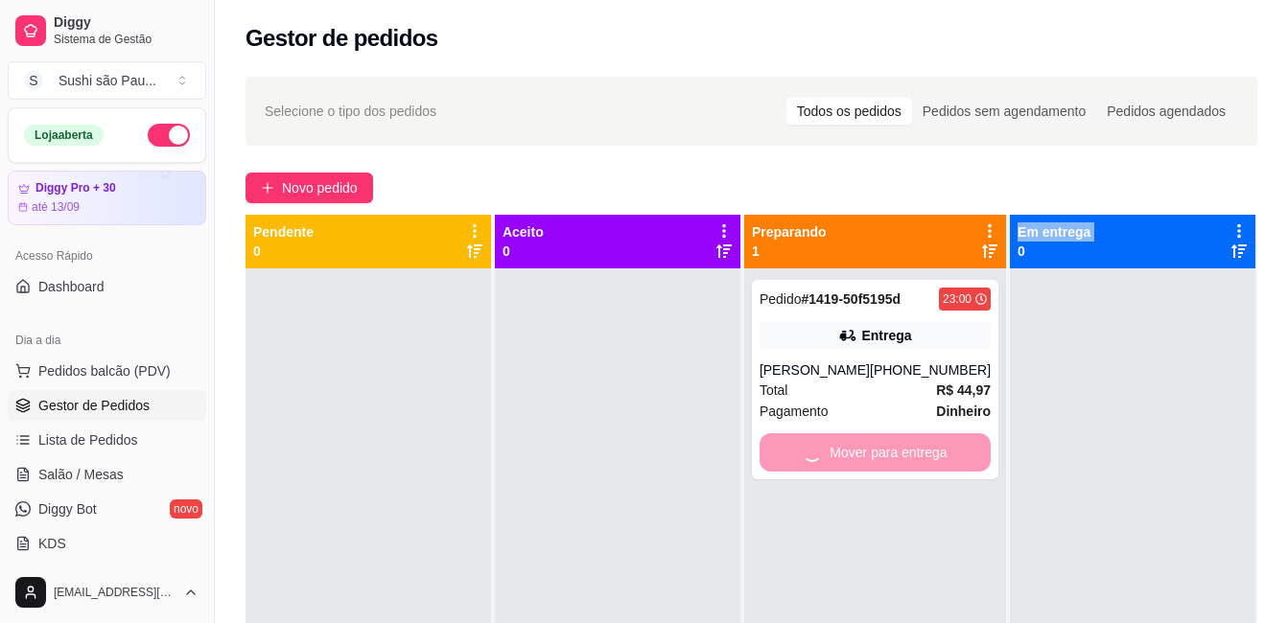
click at [911, 451] on div "Mover para entrega" at bounding box center [874, 452] width 231 height 38
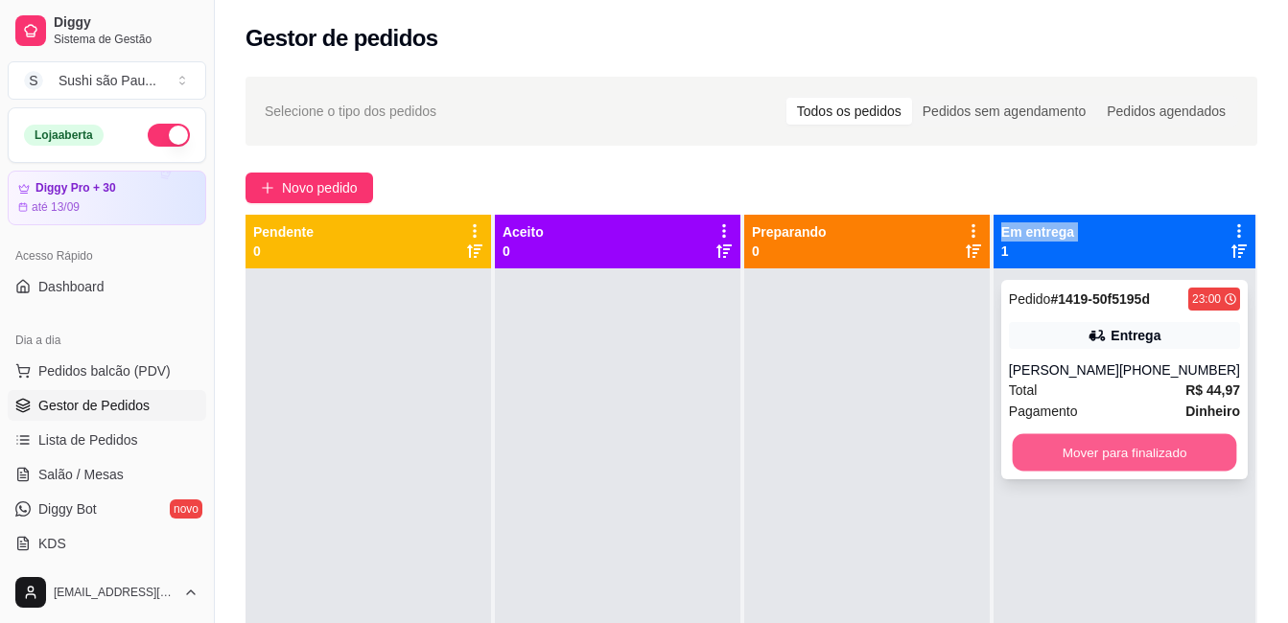
click at [1096, 455] on button "Mover para finalizado" at bounding box center [1123, 452] width 224 height 37
click at [1096, 455] on div "Mover para finalizado" at bounding box center [1124, 452] width 231 height 38
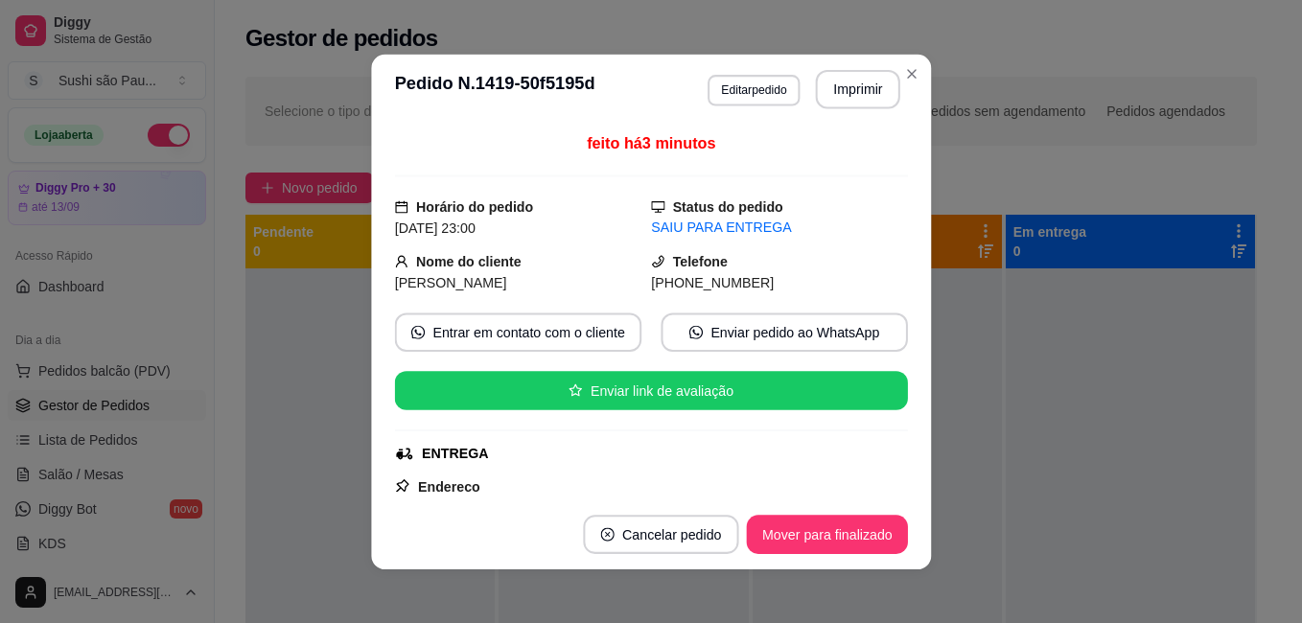
drag, startPoint x: 1096, startPoint y: 455, endPoint x: 861, endPoint y: 456, distance: 234.9
click at [861, 456] on div "ENTREGA" at bounding box center [648, 453] width 509 height 20
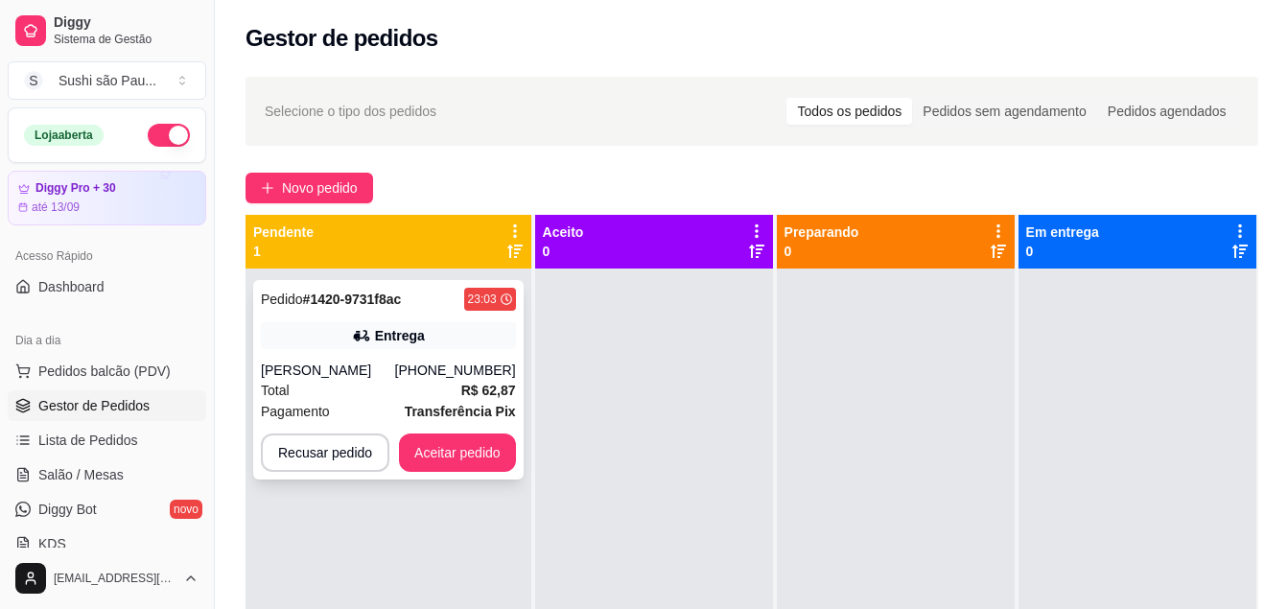
click at [291, 343] on div "Entrega" at bounding box center [388, 335] width 255 height 27
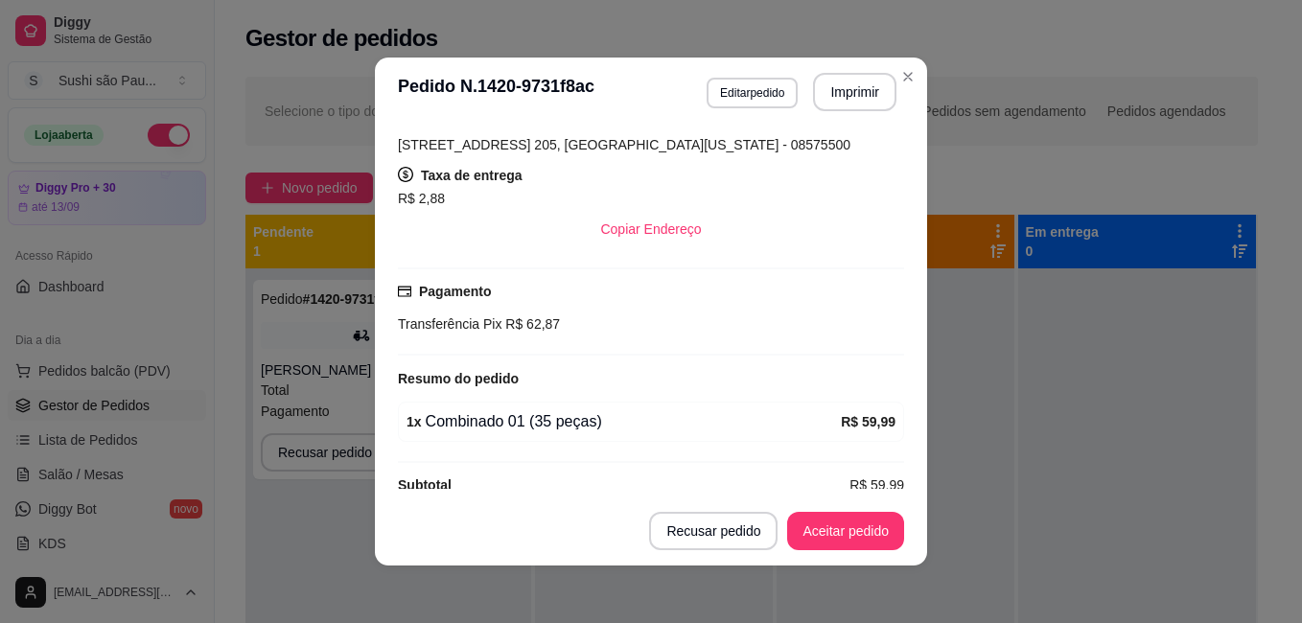
scroll to position [390, 0]
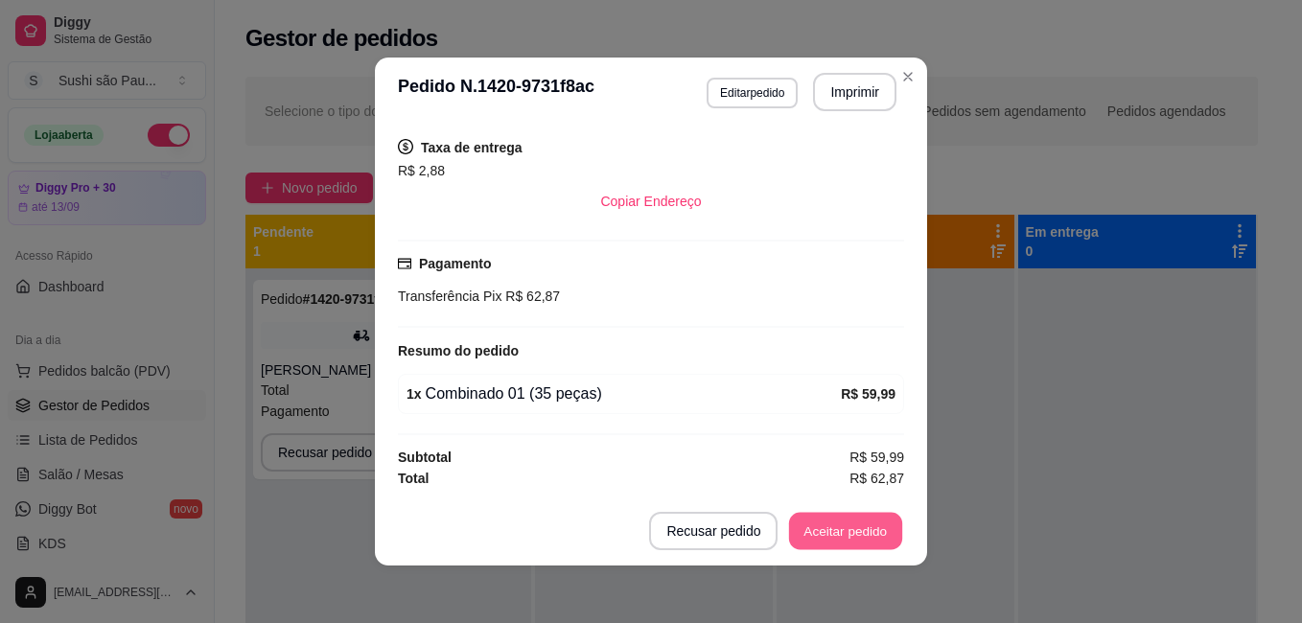
click at [850, 521] on button "Aceitar pedido" at bounding box center [845, 531] width 113 height 37
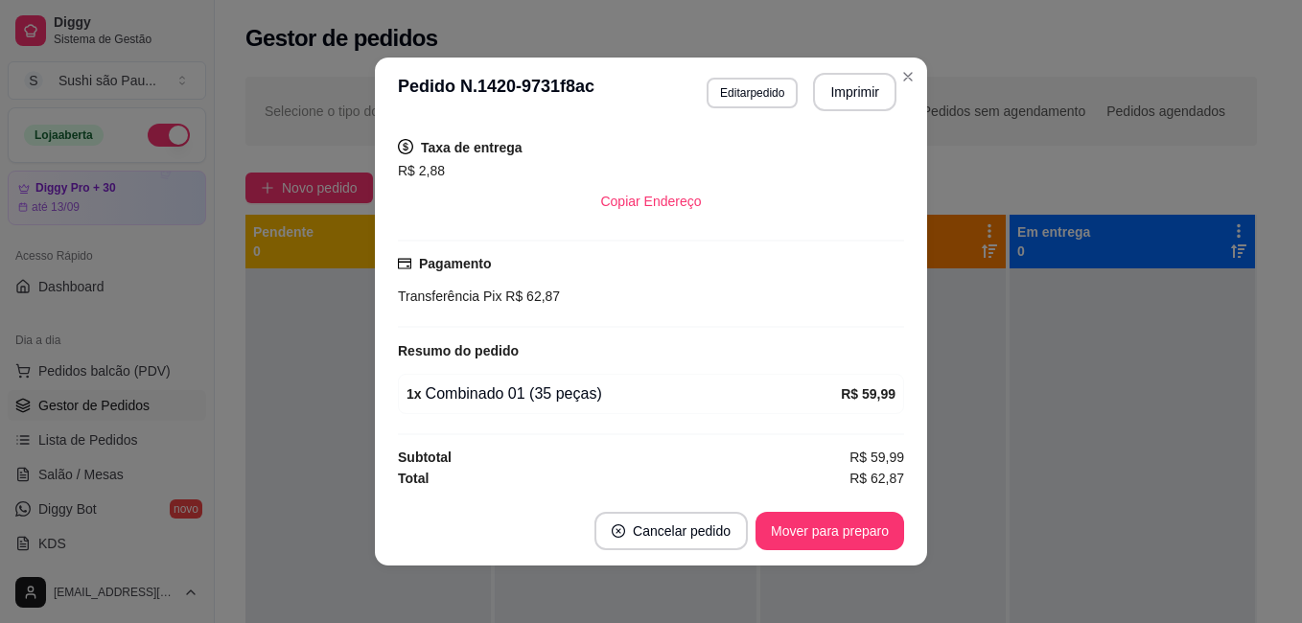
click at [852, 72] on header "**********" at bounding box center [651, 92] width 552 height 69
click at [855, 87] on button "Imprimir" at bounding box center [854, 92] width 83 height 38
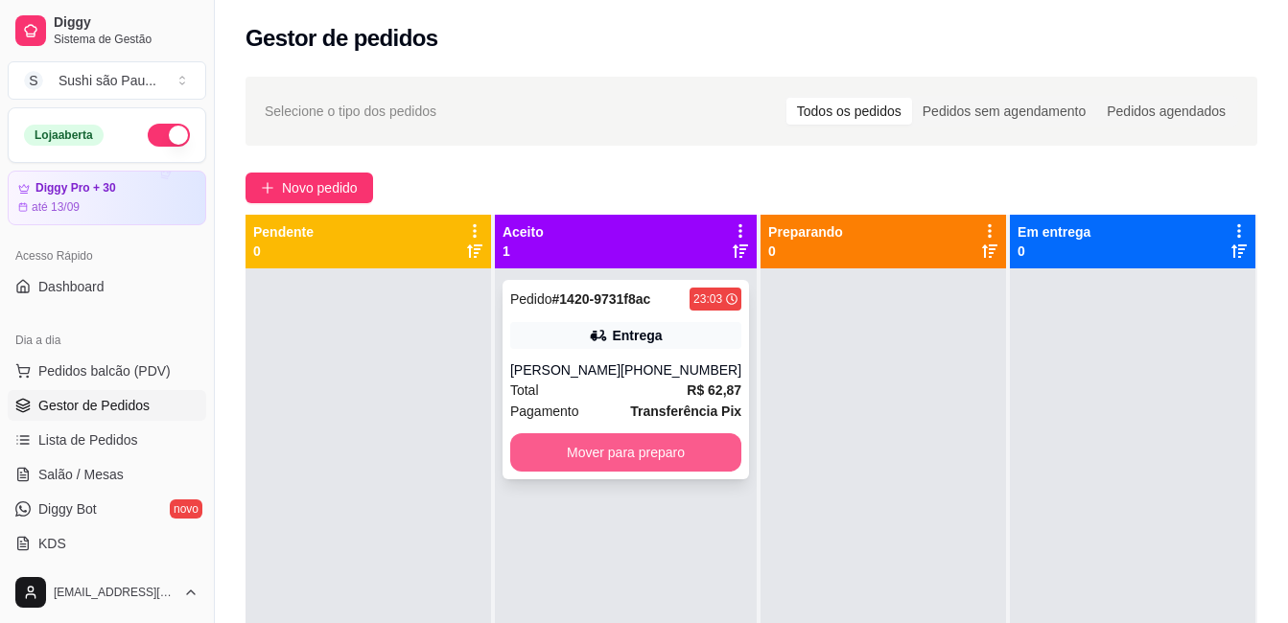
click at [595, 452] on button "Mover para preparo" at bounding box center [625, 452] width 231 height 38
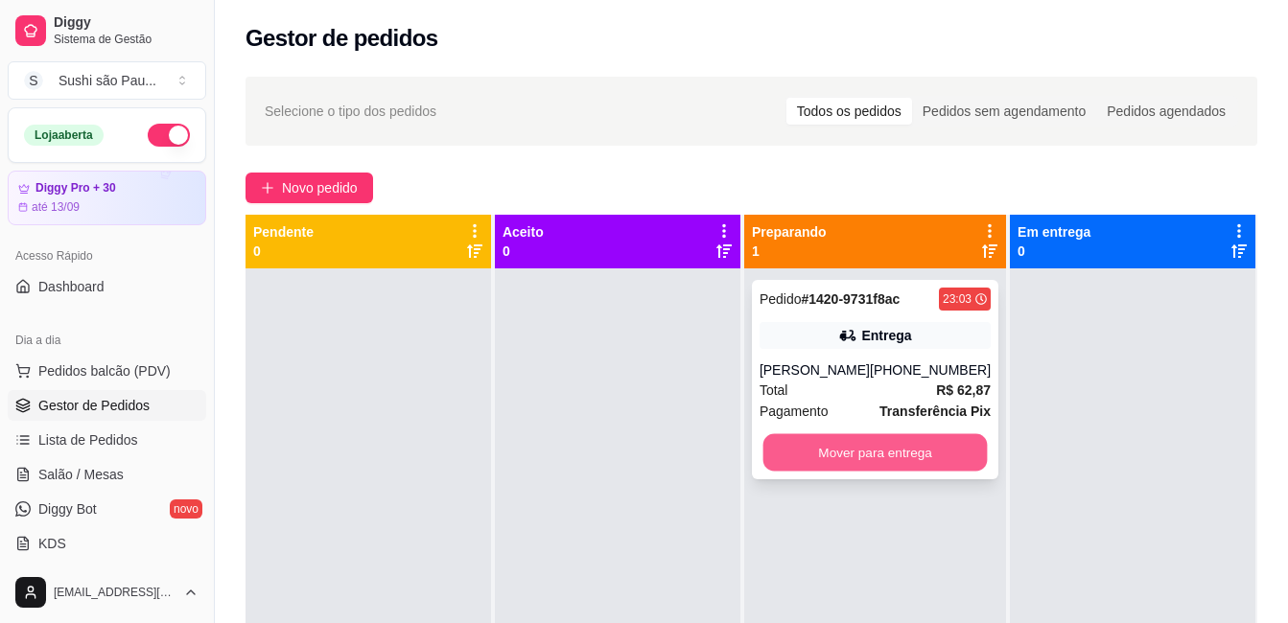
click at [912, 437] on button "Mover para entrega" at bounding box center [874, 452] width 224 height 37
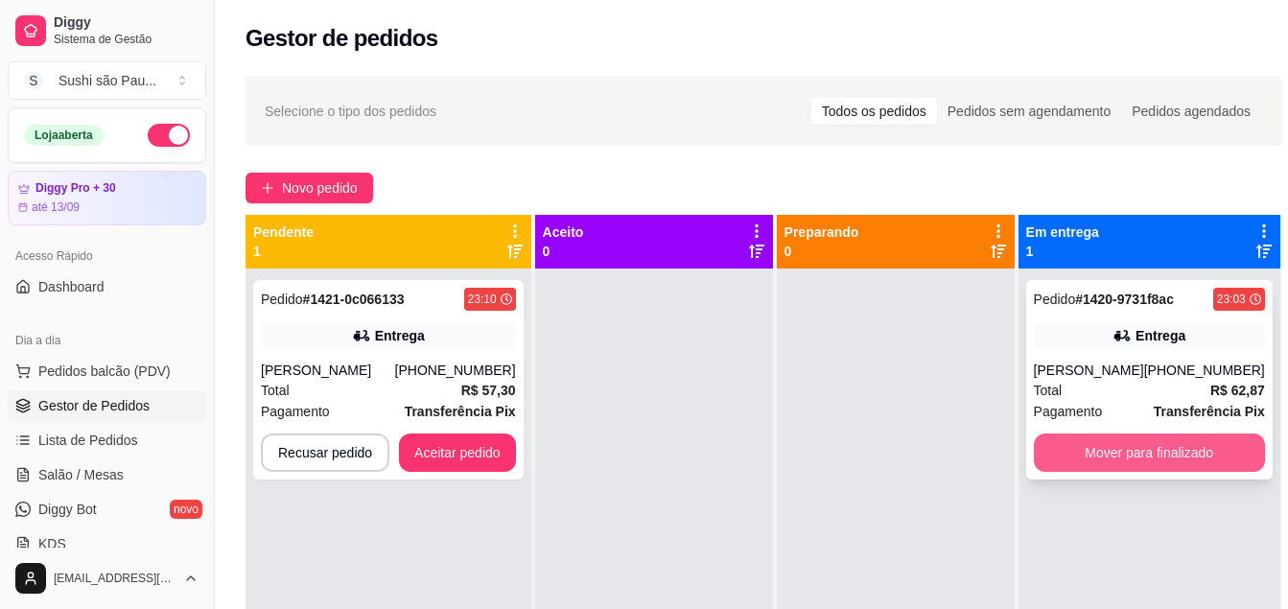
click at [1105, 446] on button "Mover para finalizado" at bounding box center [1148, 452] width 231 height 38
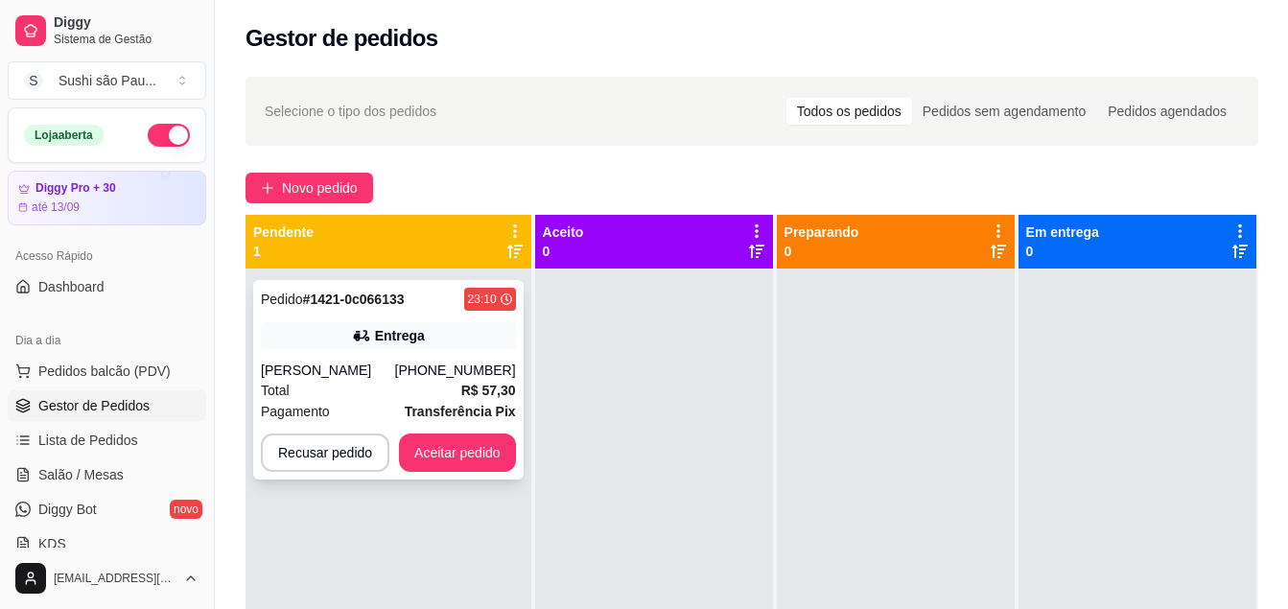
click at [360, 345] on div "Entrega" at bounding box center [388, 335] width 255 height 27
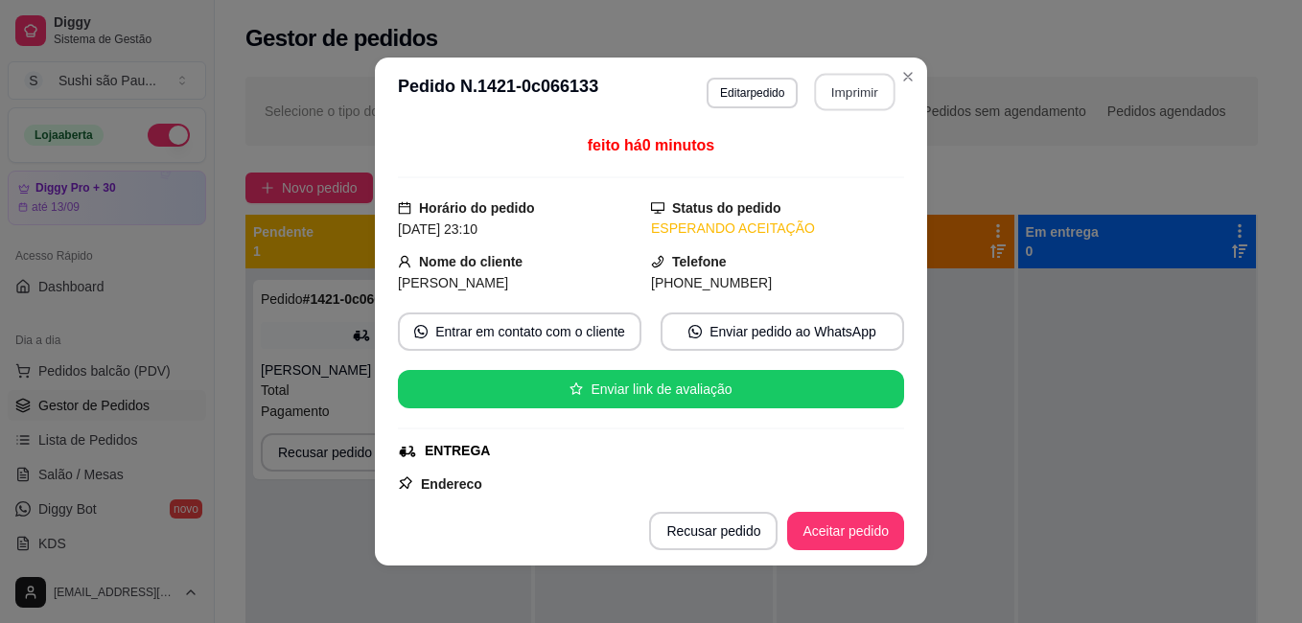
click at [867, 87] on button "Imprimir" at bounding box center [855, 92] width 81 height 37
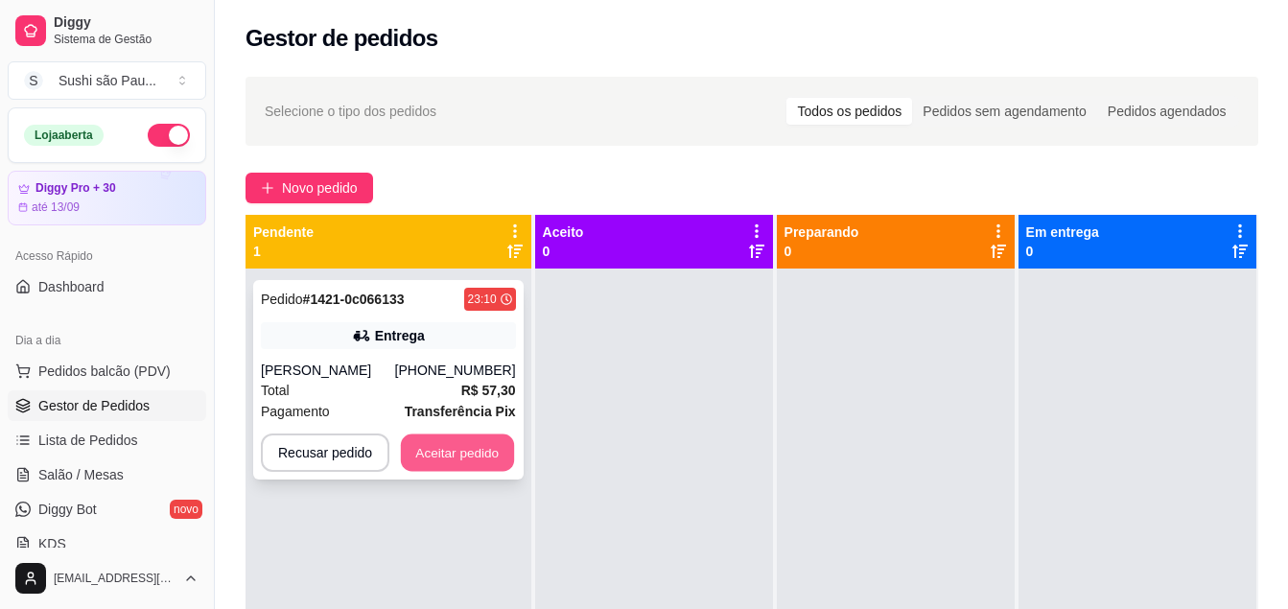
click at [437, 443] on button "Aceitar pedido" at bounding box center [457, 452] width 113 height 37
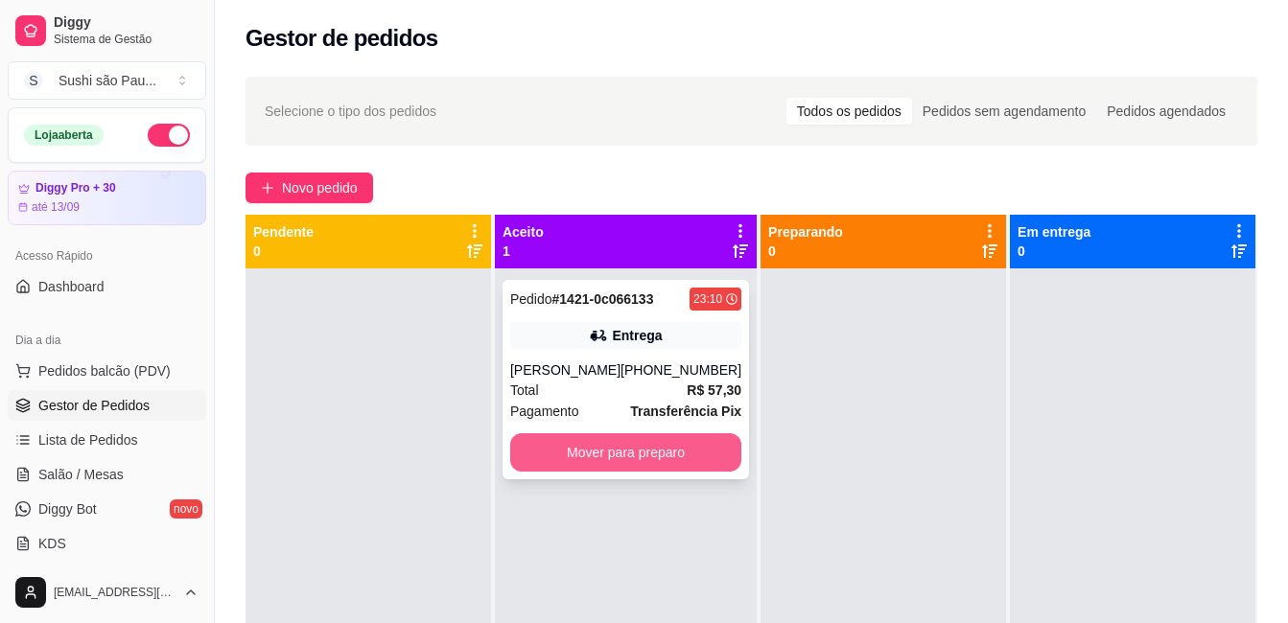
click at [597, 448] on button "Mover para preparo" at bounding box center [625, 452] width 231 height 38
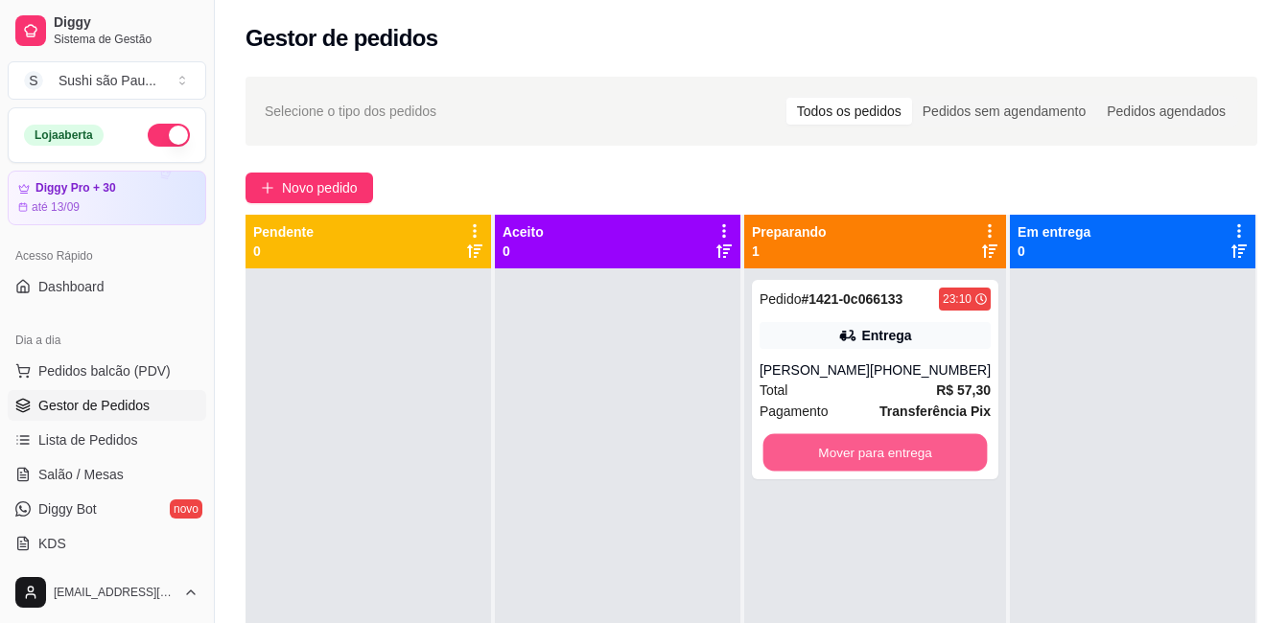
click at [940, 452] on button "Mover para entrega" at bounding box center [874, 452] width 224 height 37
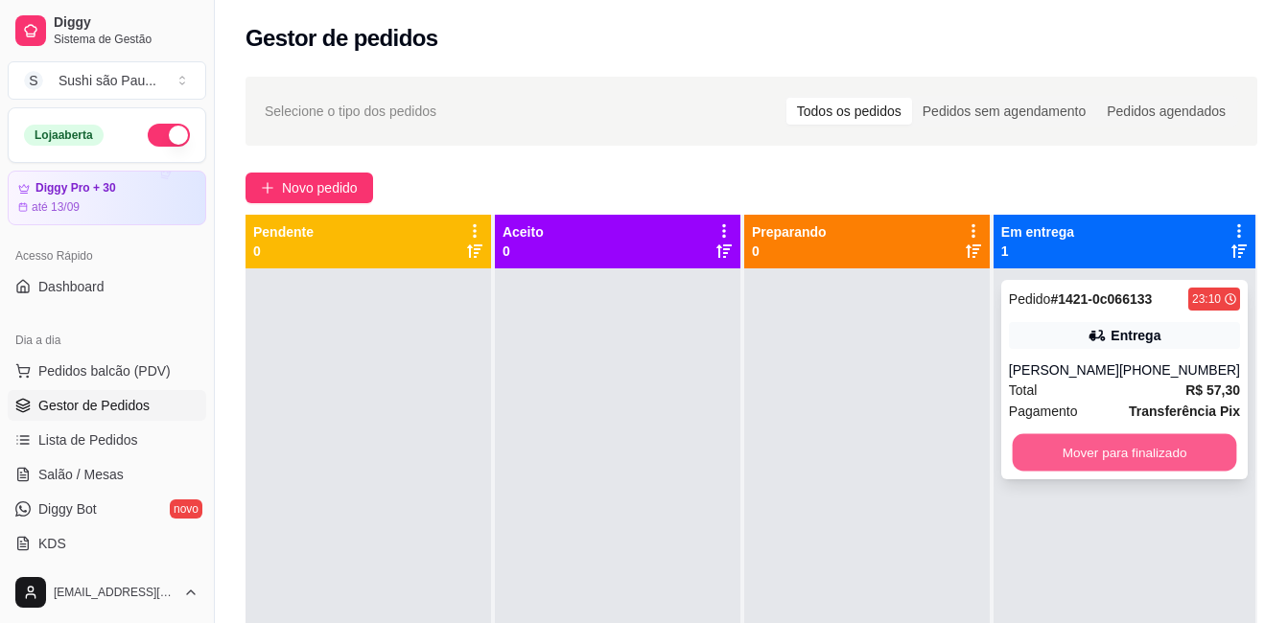
click at [1119, 455] on button "Mover para finalizado" at bounding box center [1123, 452] width 224 height 37
click at [969, 458] on div at bounding box center [866, 579] width 245 height 623
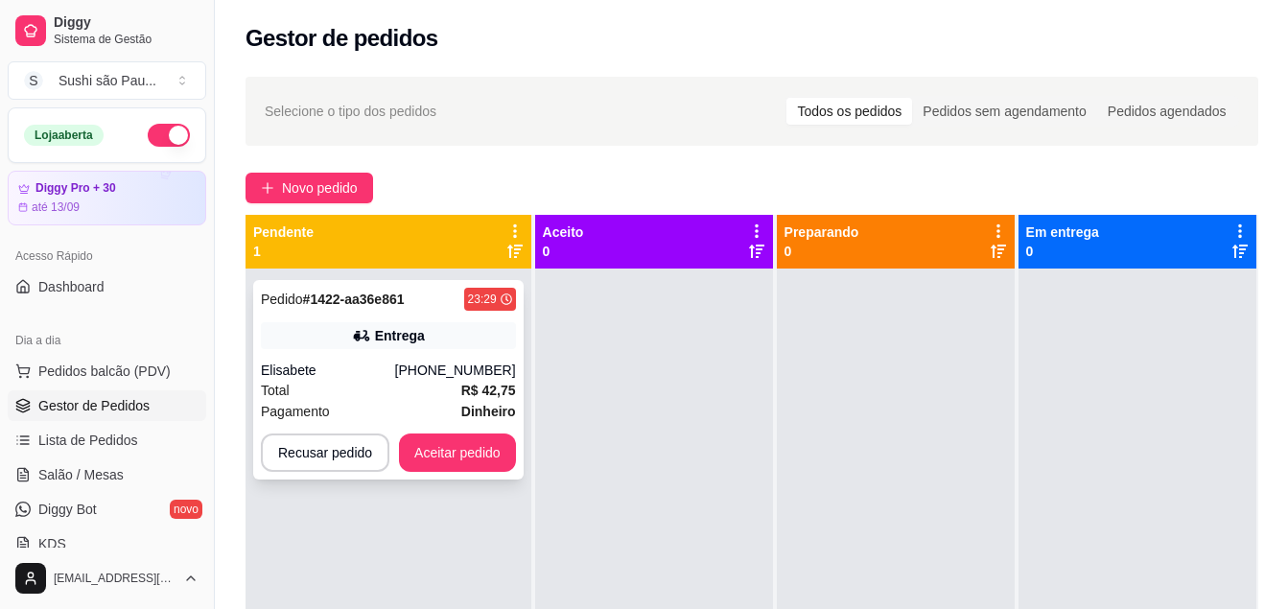
click at [427, 383] on div "Total R$ 42,75" at bounding box center [388, 390] width 255 height 21
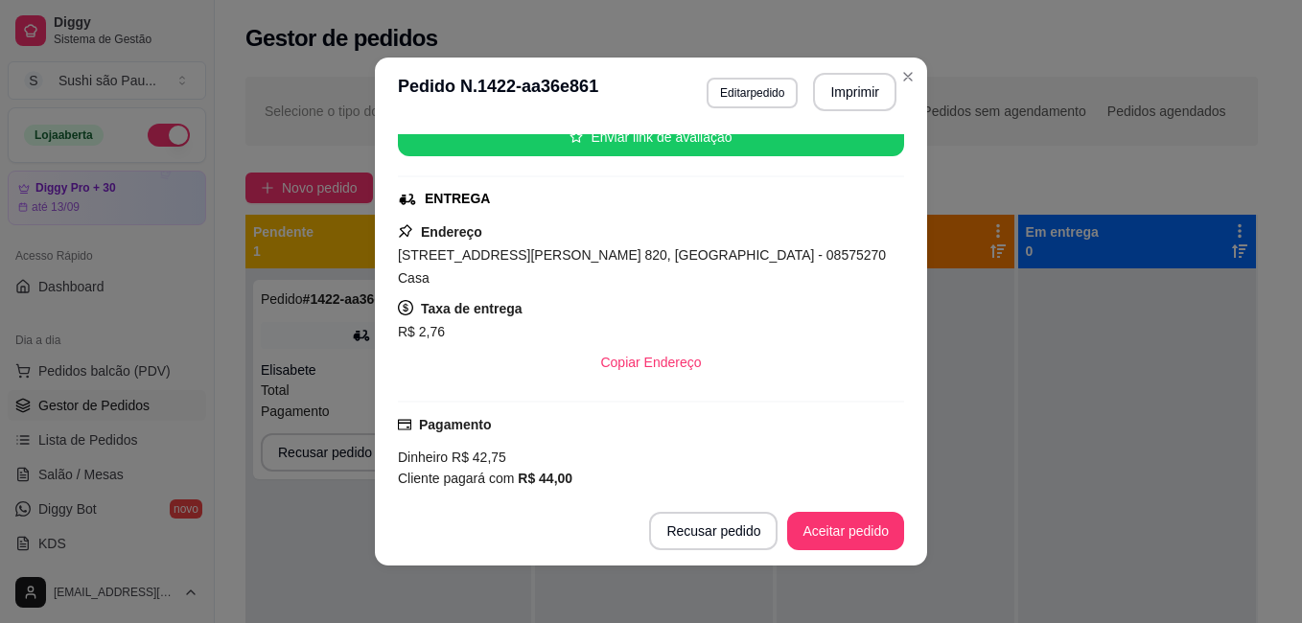
scroll to position [432, 0]
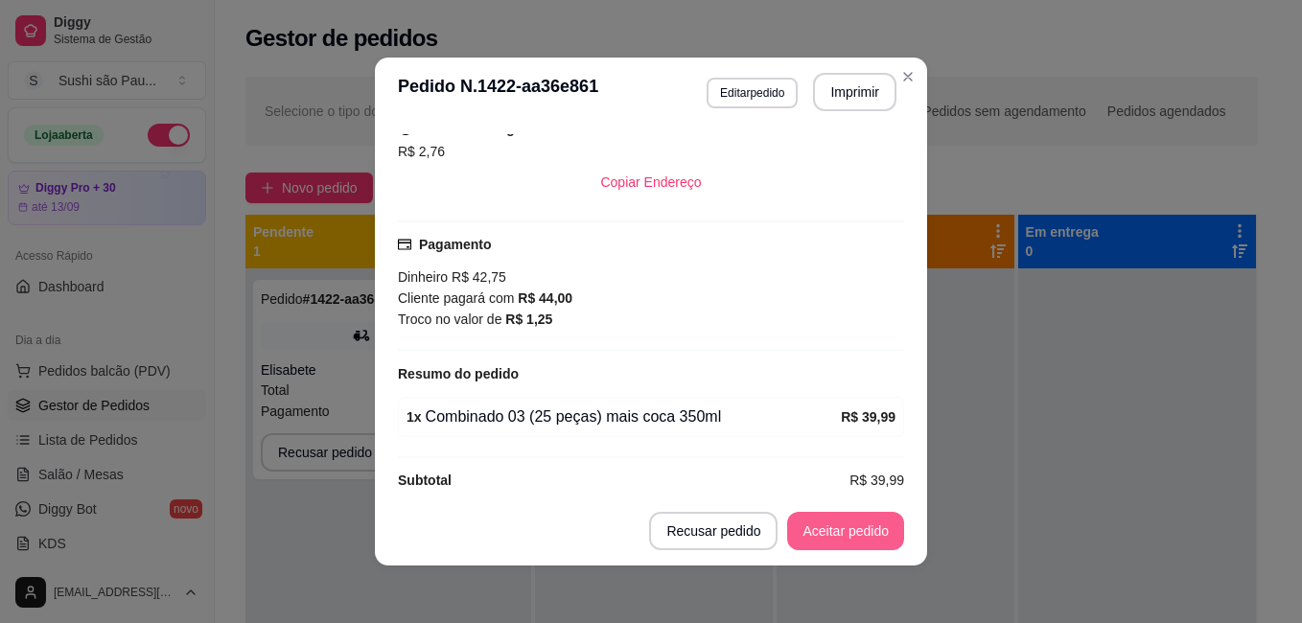
click at [816, 533] on button "Aceitar pedido" at bounding box center [845, 531] width 117 height 38
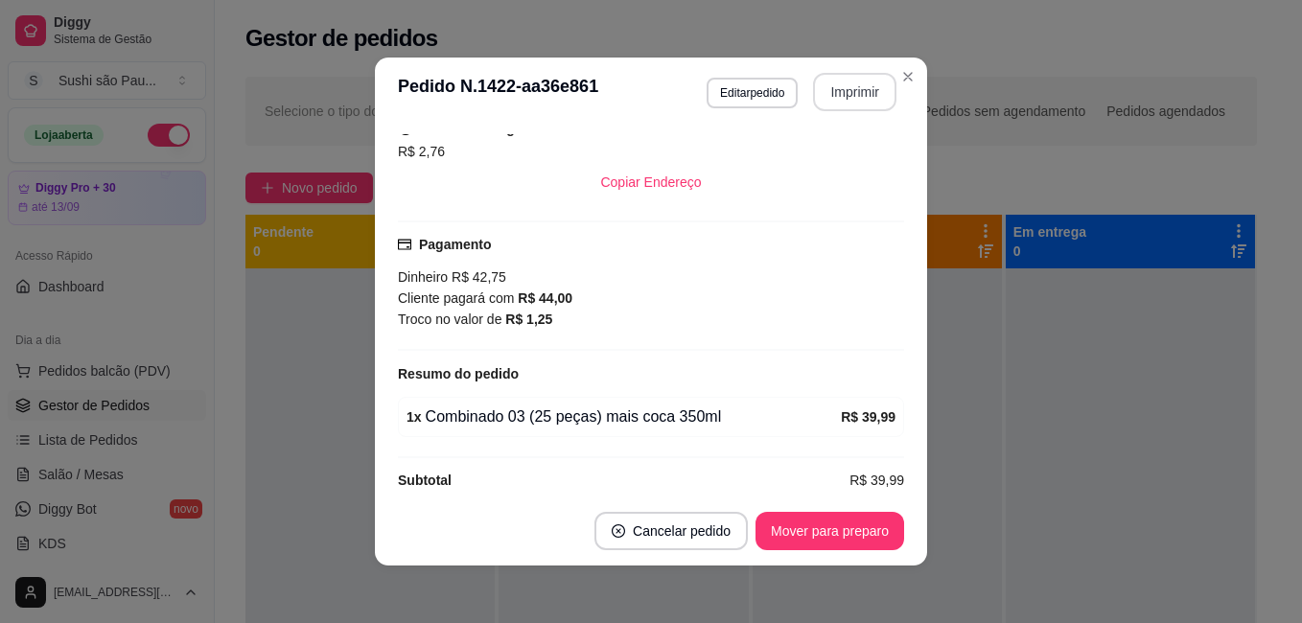
click at [827, 81] on button "Imprimir" at bounding box center [854, 92] width 83 height 38
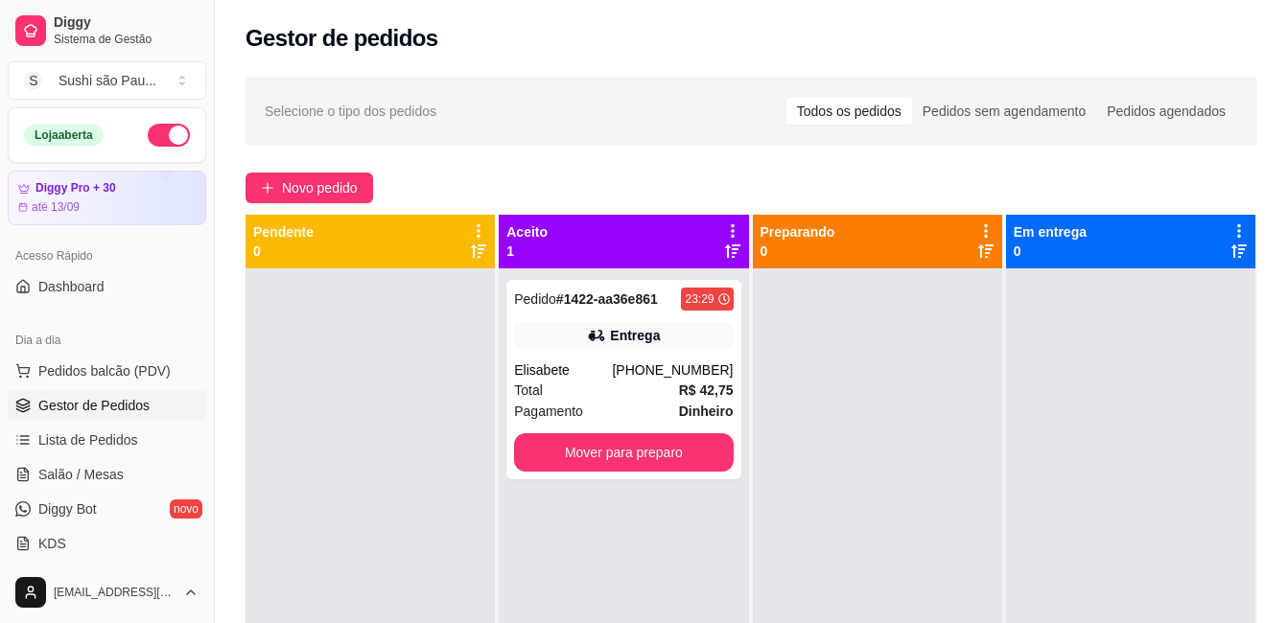
scroll to position [479, 0]
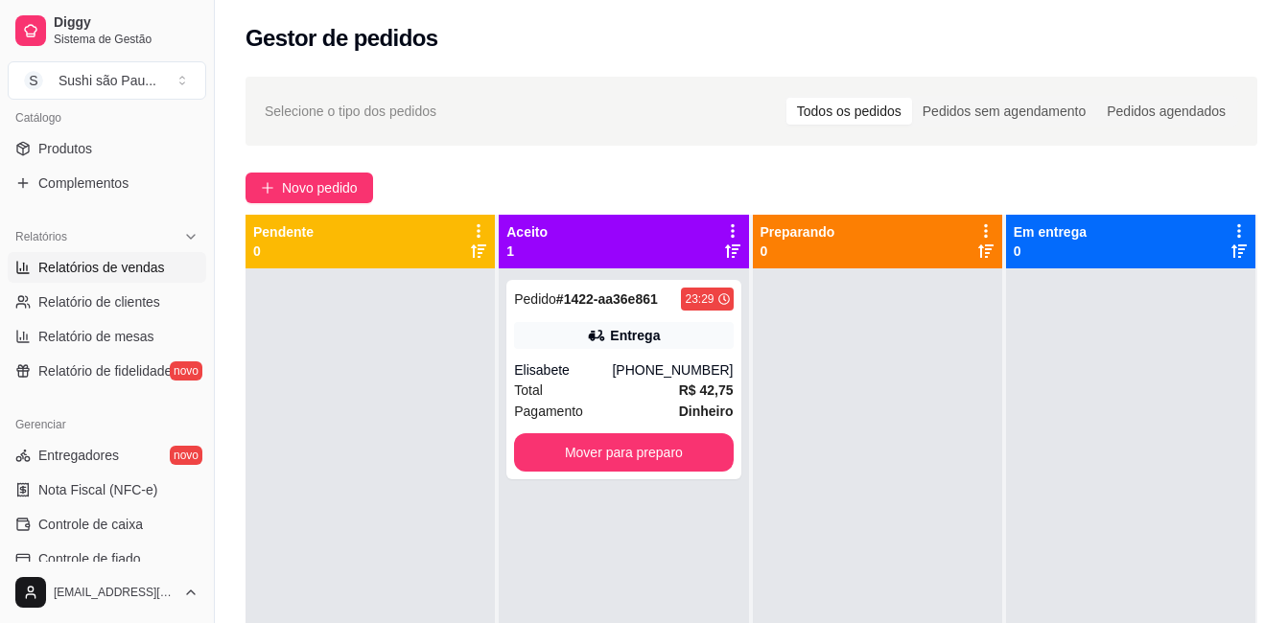
click at [88, 273] on span "Relatórios de vendas" at bounding box center [101, 267] width 127 height 19
select select "ALL"
select select "0"
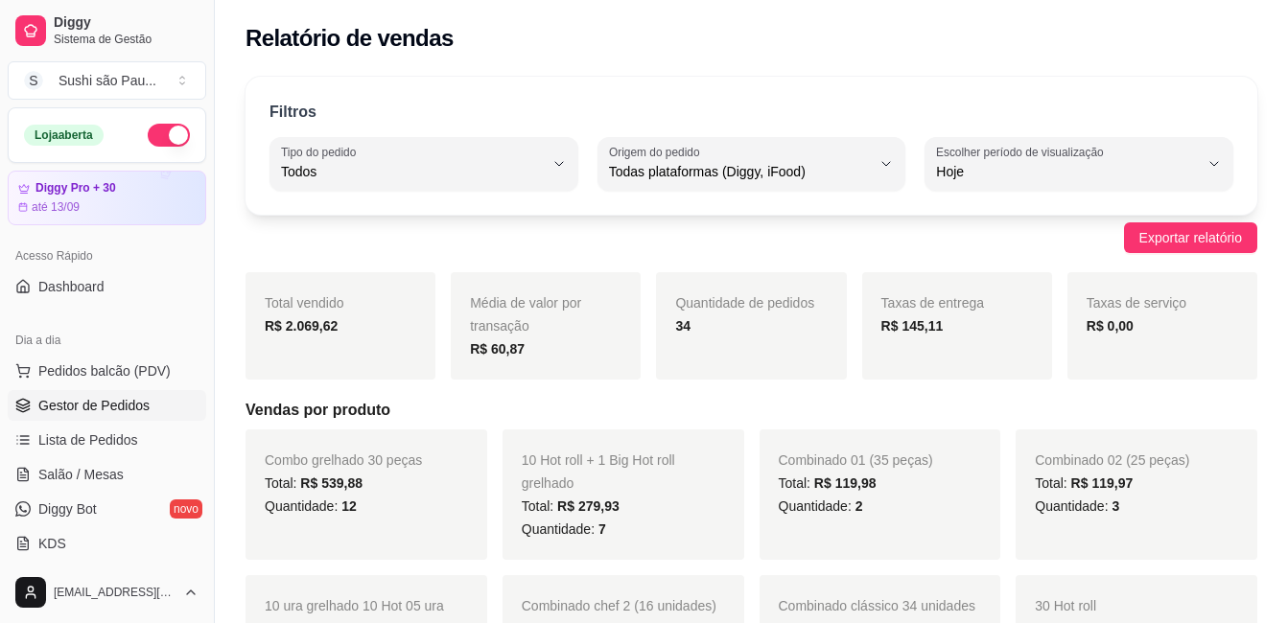
click at [104, 395] on link "Gestor de Pedidos" at bounding box center [107, 405] width 198 height 31
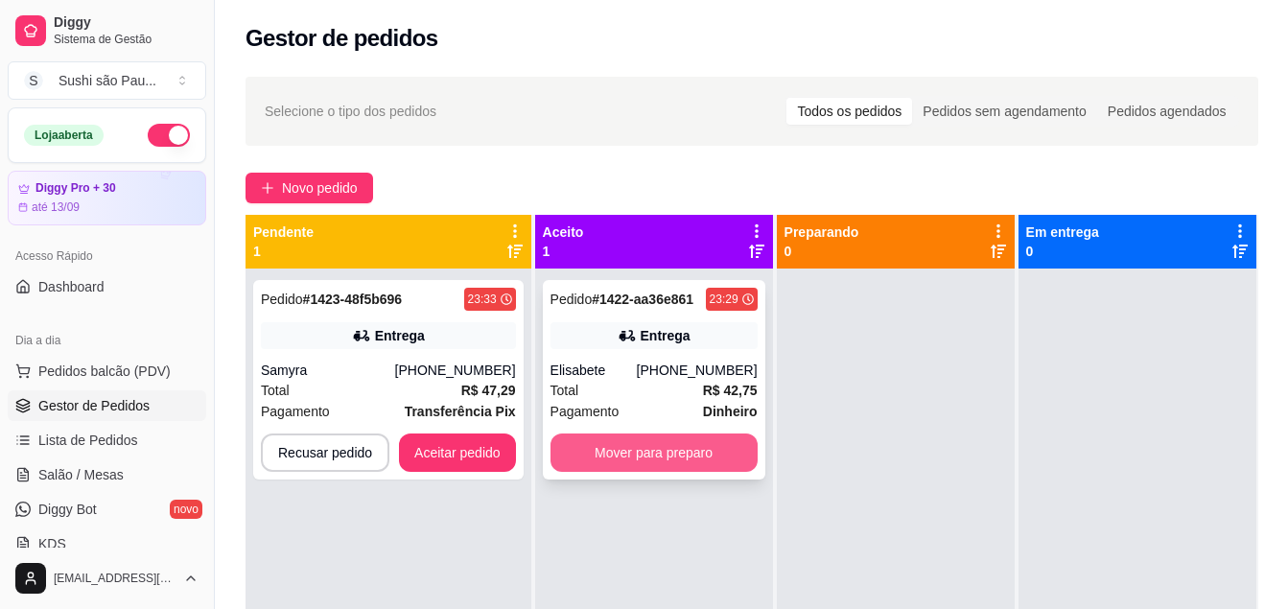
click at [689, 437] on button "Mover para preparo" at bounding box center [653, 452] width 207 height 38
click at [911, 457] on div at bounding box center [896, 572] width 238 height 609
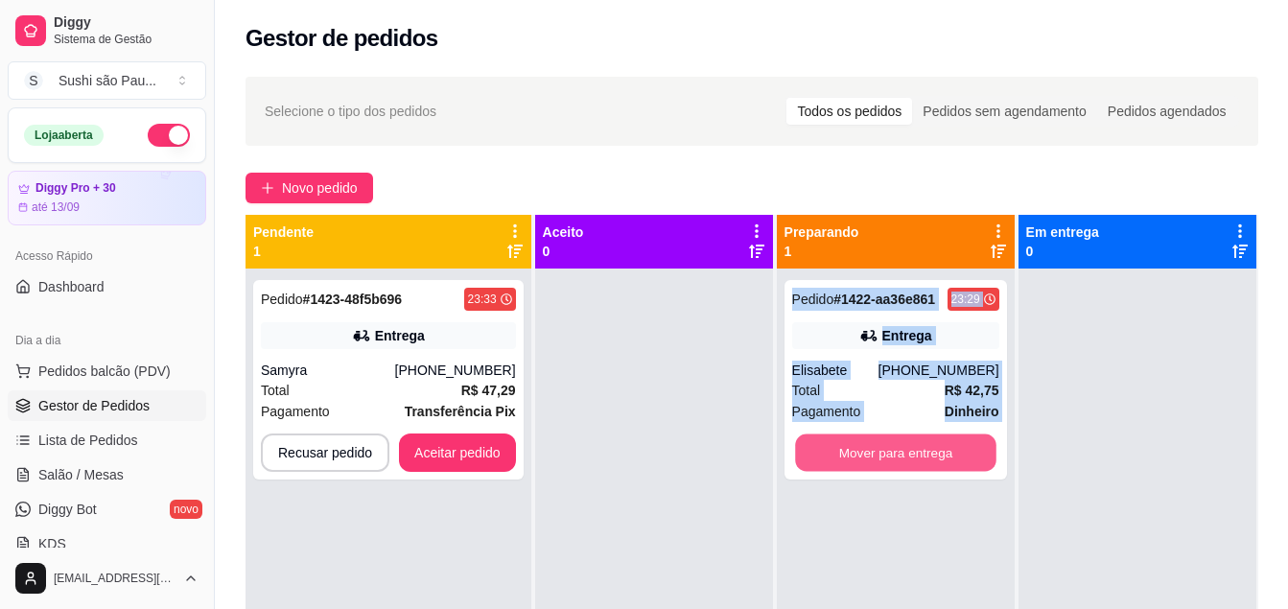
click at [911, 457] on button "Mover para entrega" at bounding box center [895, 452] width 201 height 37
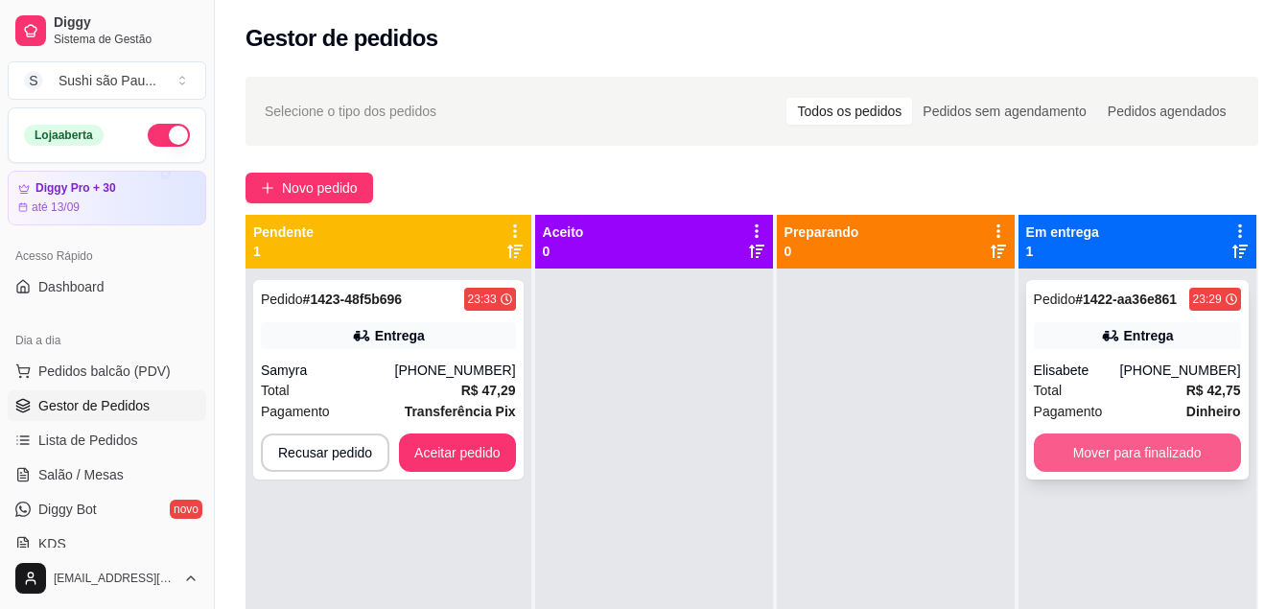
click at [1102, 458] on button "Mover para finalizado" at bounding box center [1136, 452] width 207 height 38
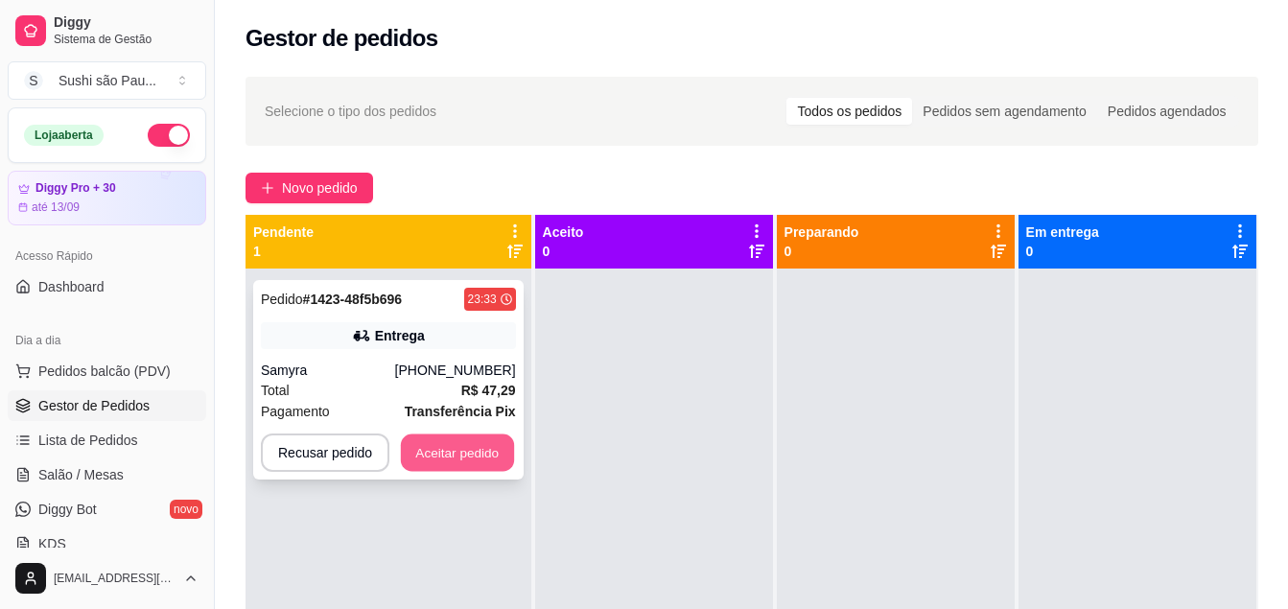
click at [494, 450] on button "Aceitar pedido" at bounding box center [457, 452] width 113 height 37
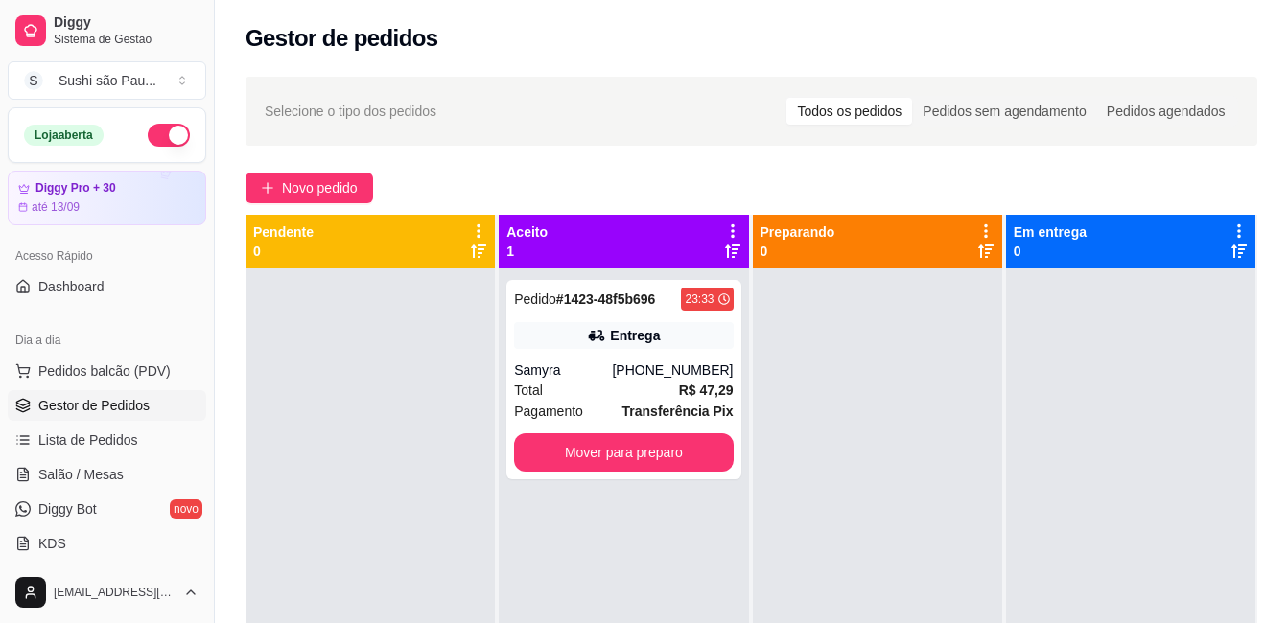
click at [590, 396] on div "Total R$ 47,29" at bounding box center [623, 390] width 219 height 21
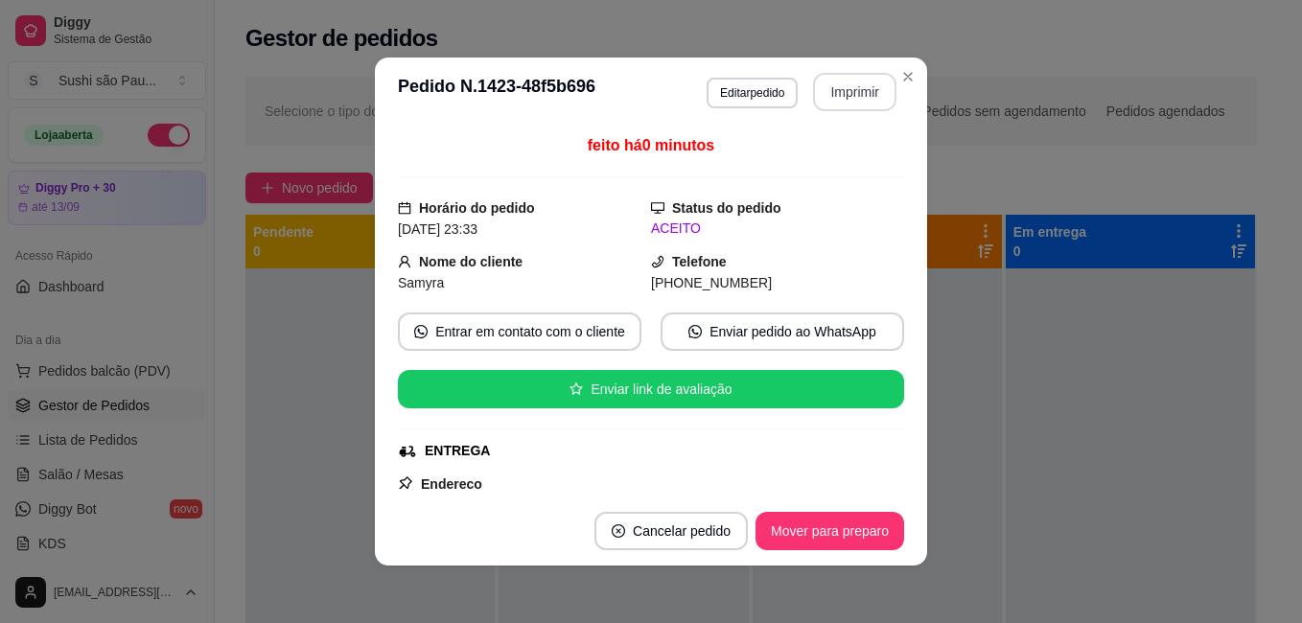
click at [815, 94] on button "Imprimir" at bounding box center [854, 92] width 83 height 38
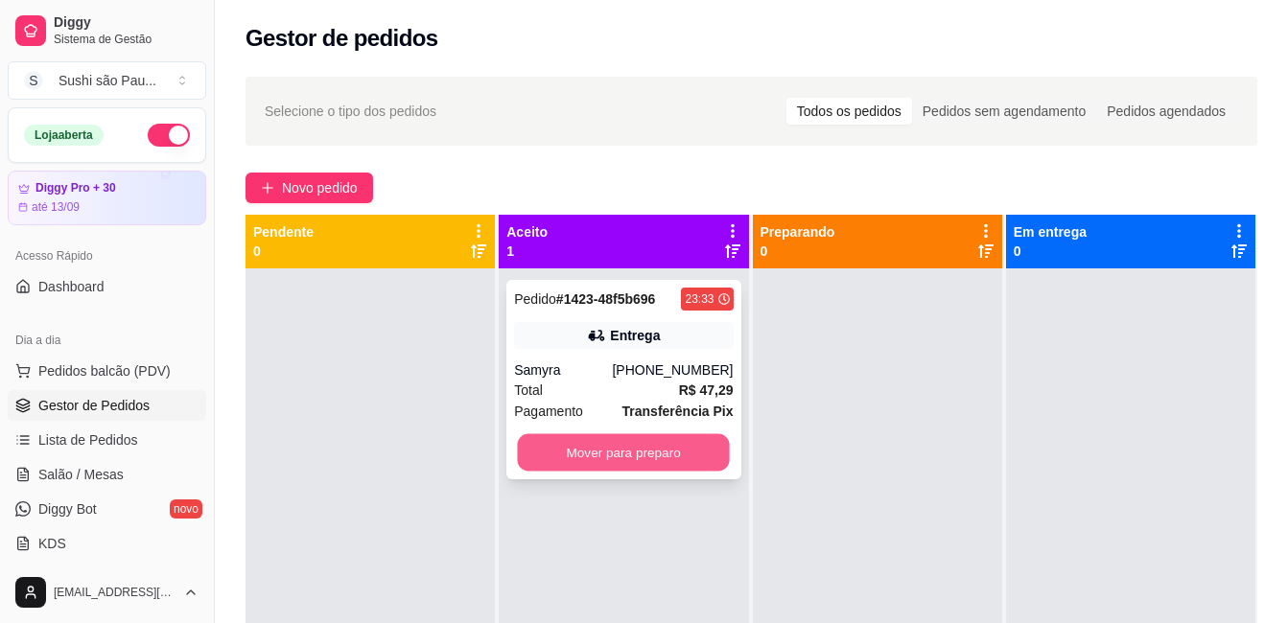
click at [585, 437] on button "Mover para preparo" at bounding box center [624, 452] width 212 height 37
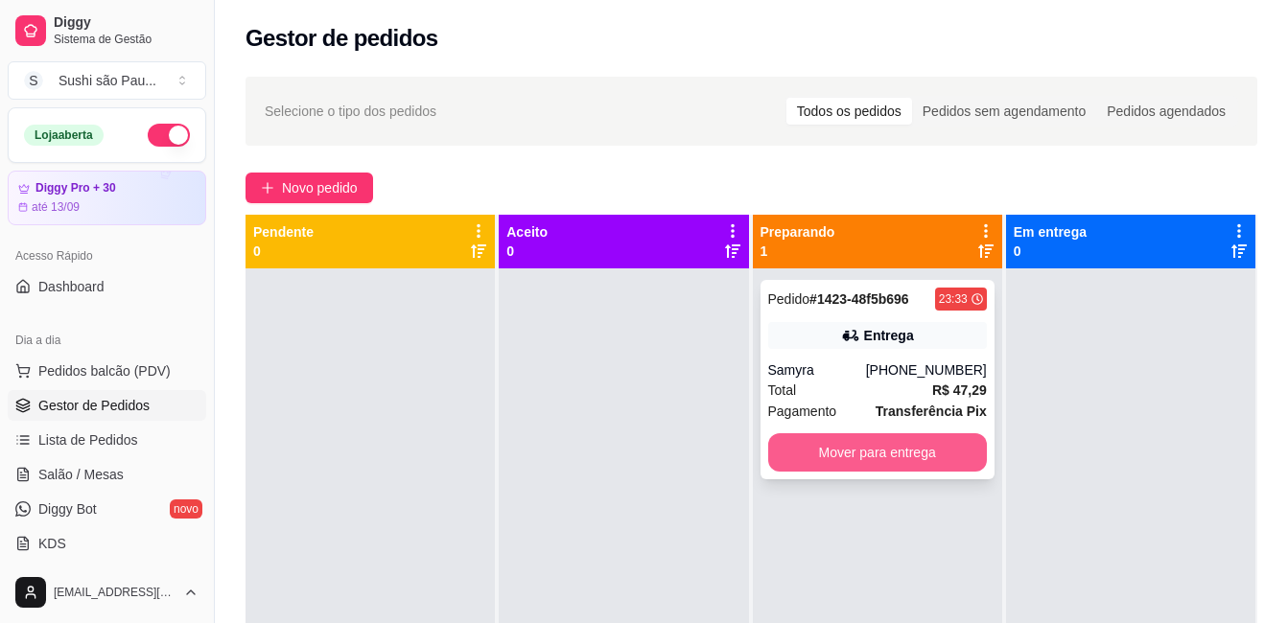
click at [925, 445] on button "Mover para entrega" at bounding box center [877, 452] width 219 height 38
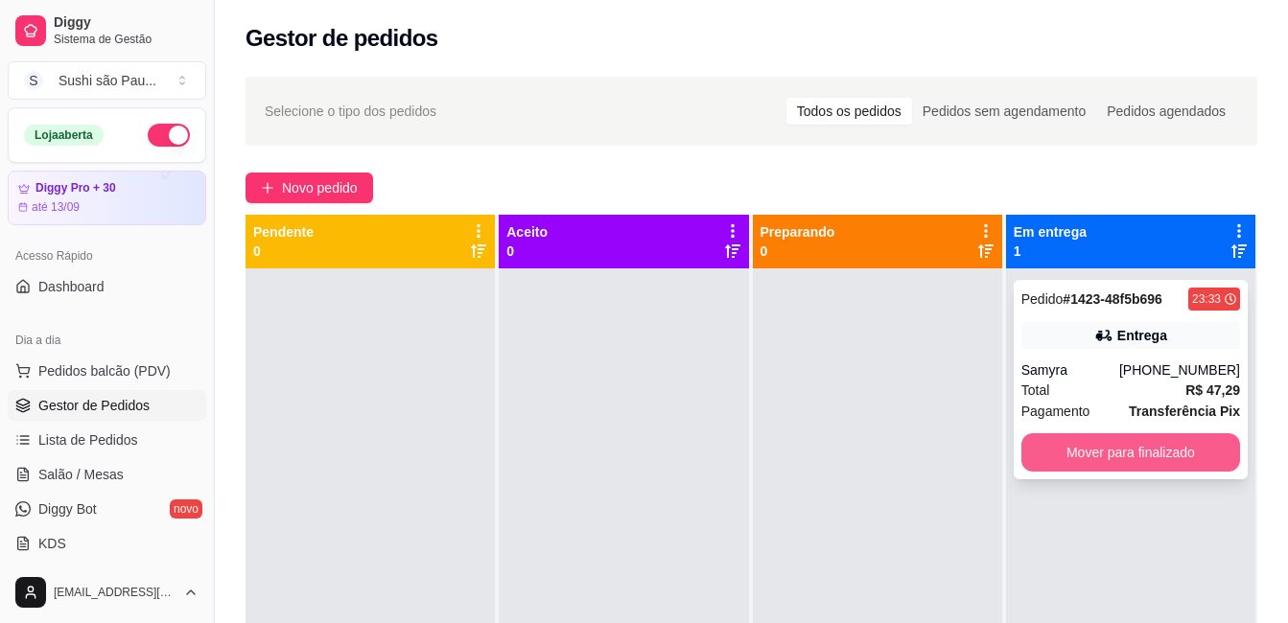
click at [1101, 448] on button "Mover para finalizado" at bounding box center [1130, 452] width 219 height 38
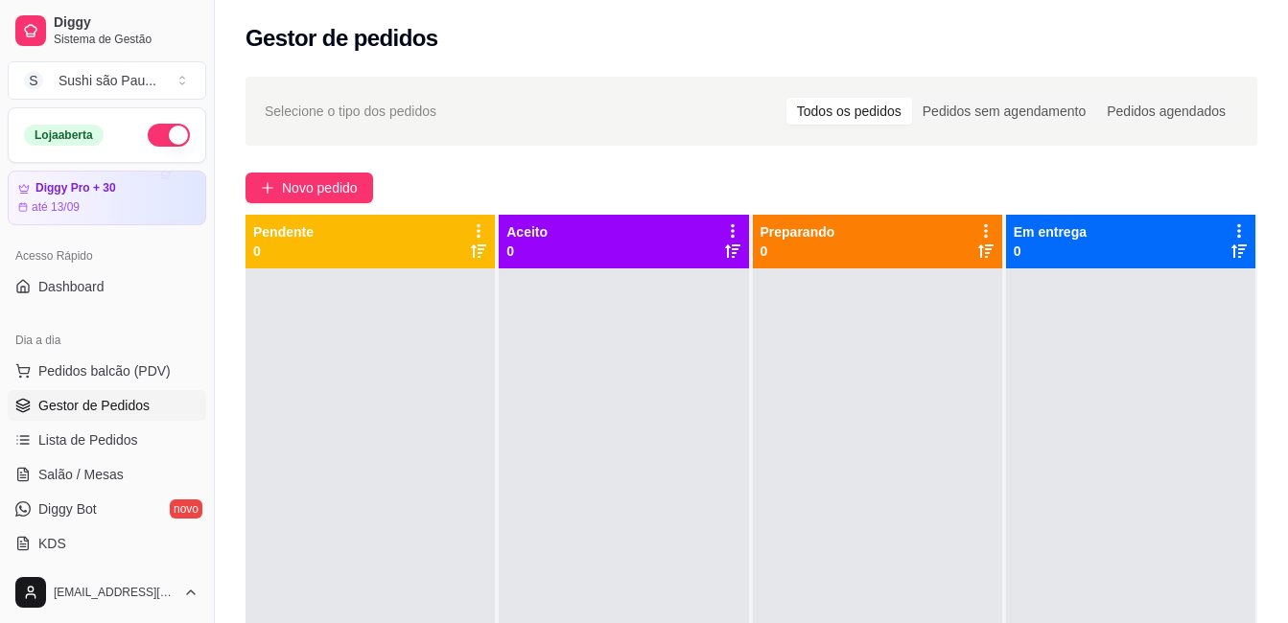
click at [893, 445] on div at bounding box center [877, 579] width 249 height 623
click at [160, 141] on button "button" at bounding box center [169, 135] width 42 height 23
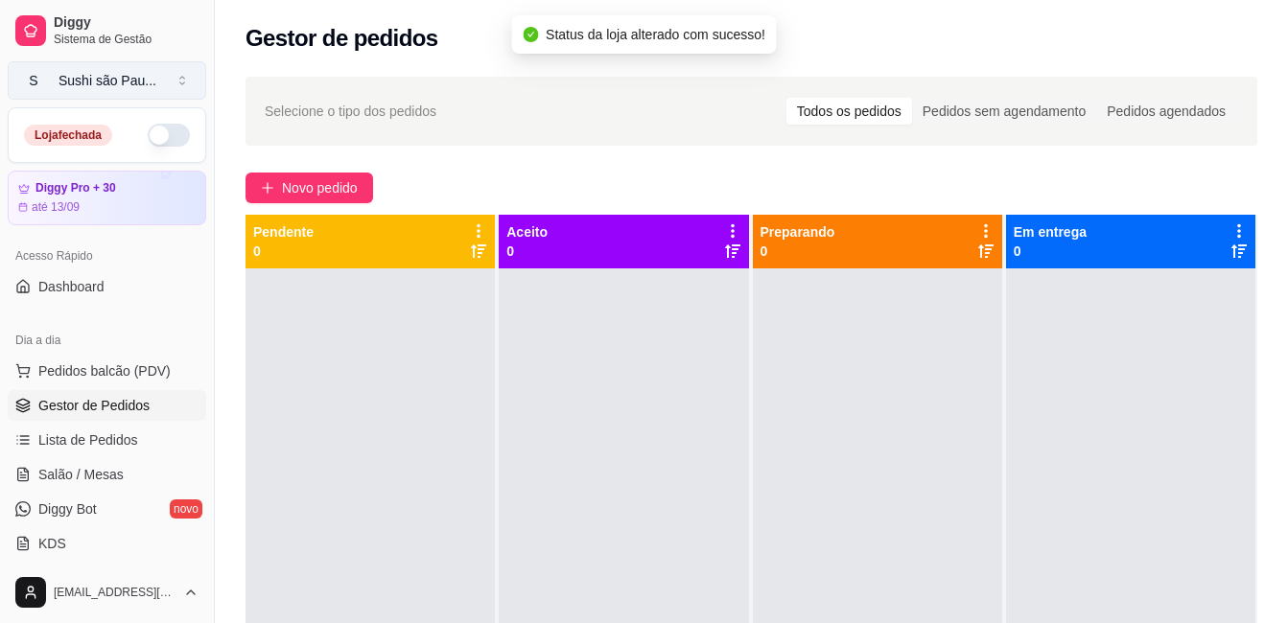
click at [152, 82] on button "S Sushi são Pau ..." at bounding box center [107, 80] width 198 height 38
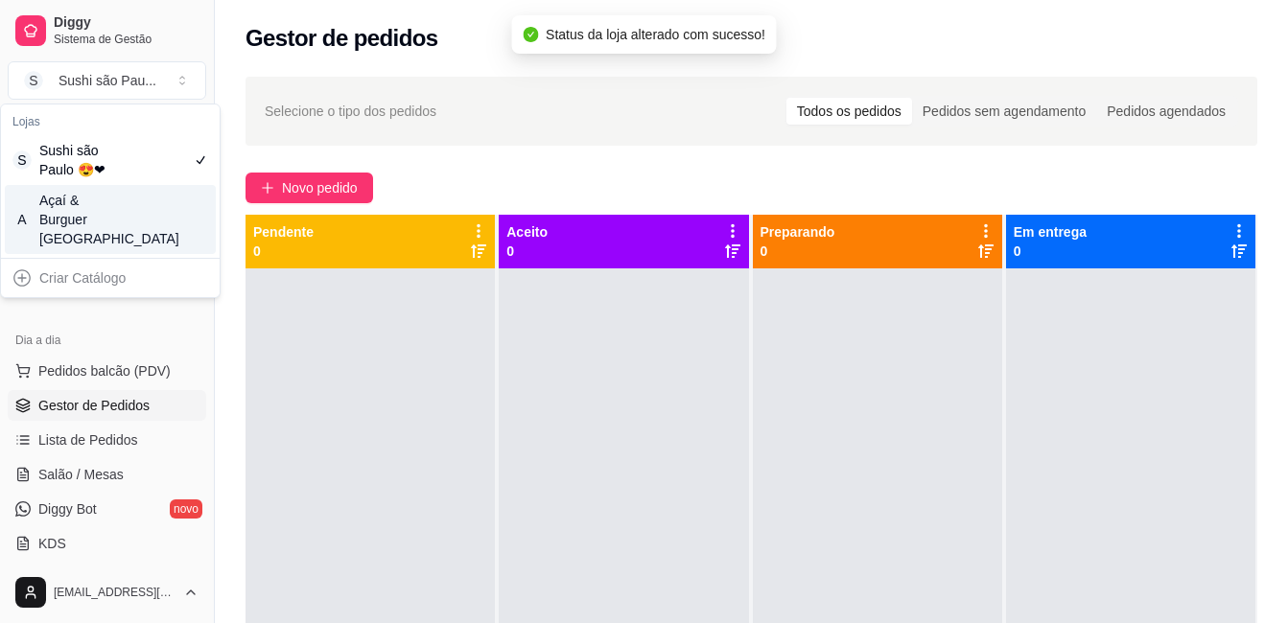
click at [156, 223] on div "A Açaí & Burguer [GEOGRAPHIC_DATA]" at bounding box center [110, 219] width 211 height 69
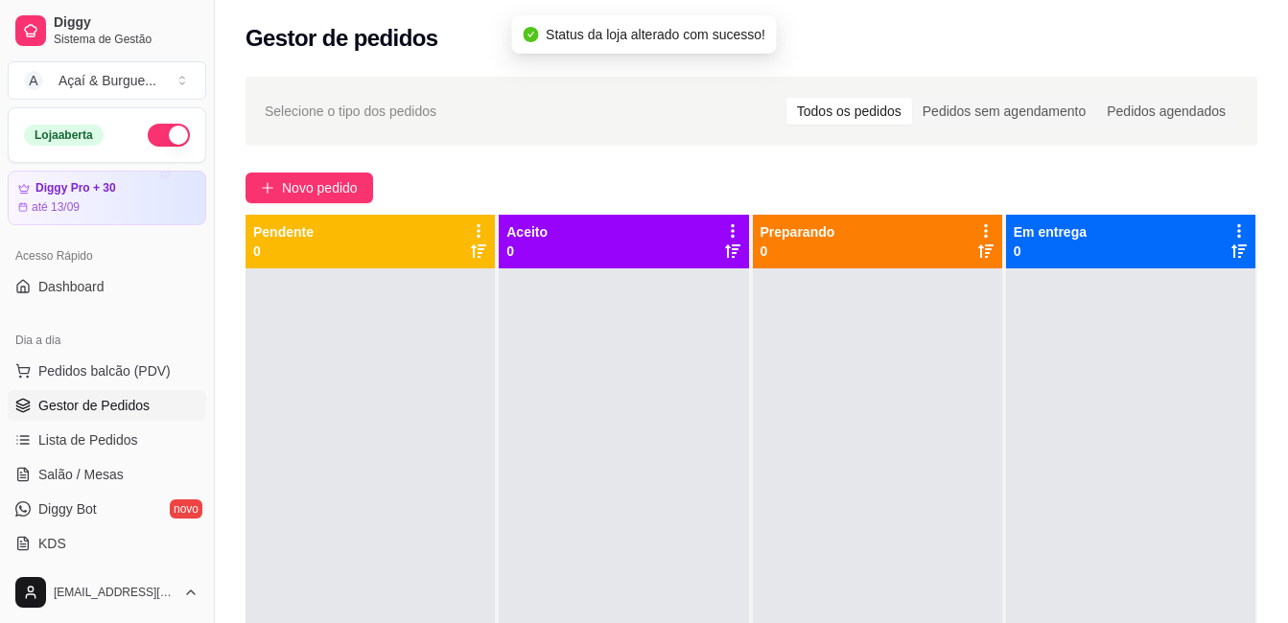
click at [154, 129] on button "button" at bounding box center [169, 135] width 42 height 23
